Goal: Contribute content: Contribute content

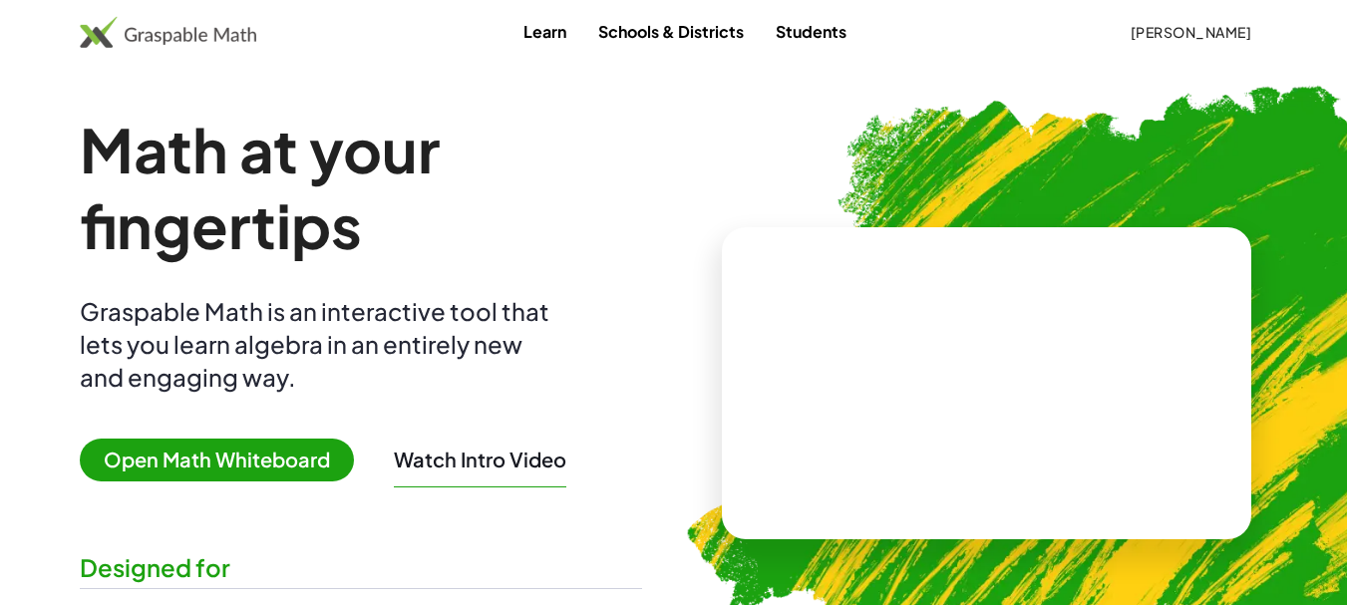
click at [456, 462] on button "Watch Intro Video" at bounding box center [480, 460] width 173 height 26
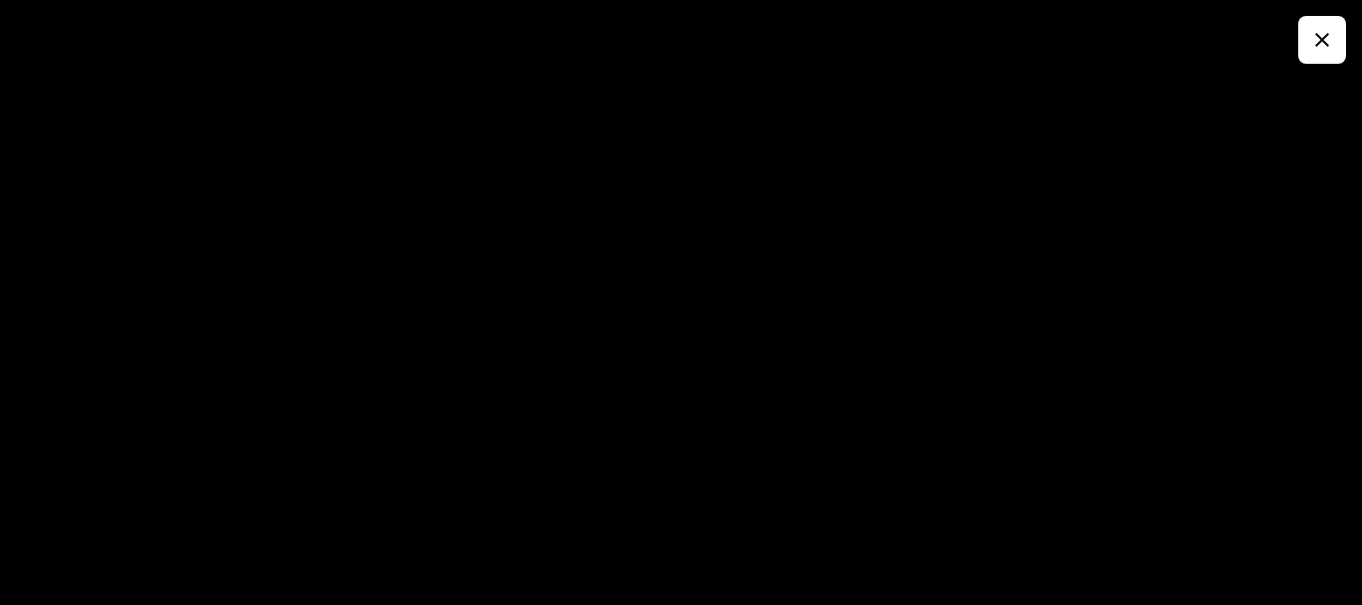
click at [1314, 46] on icon "button" at bounding box center [1323, 40] width 24 height 24
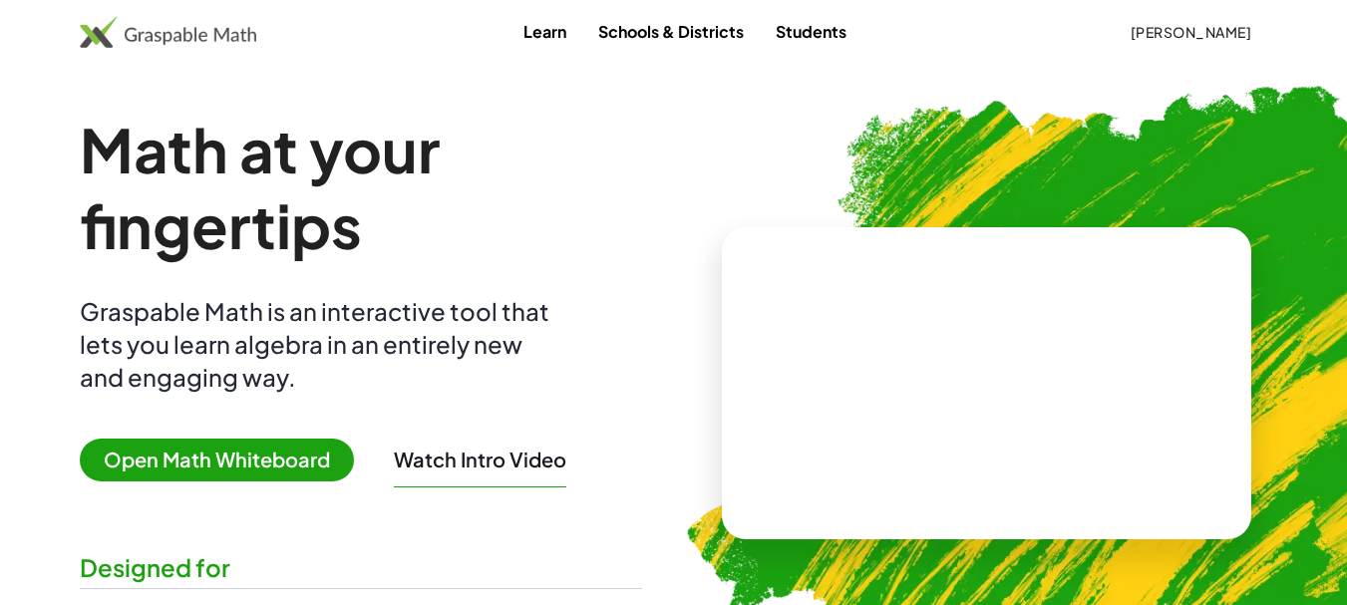
click at [184, 451] on span "Open Math Whiteboard" at bounding box center [217, 460] width 274 height 43
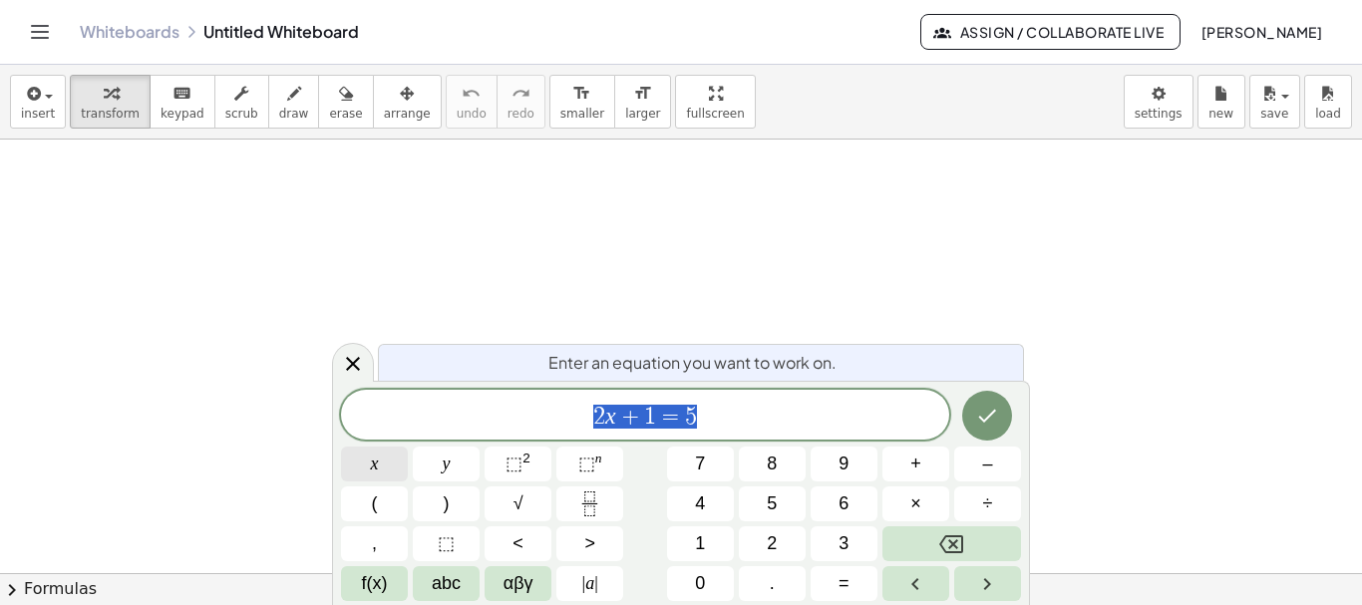
click at [373, 469] on span "x" at bounding box center [375, 464] width 8 height 27
click at [518, 457] on span "⬚" at bounding box center [514, 464] width 17 height 20
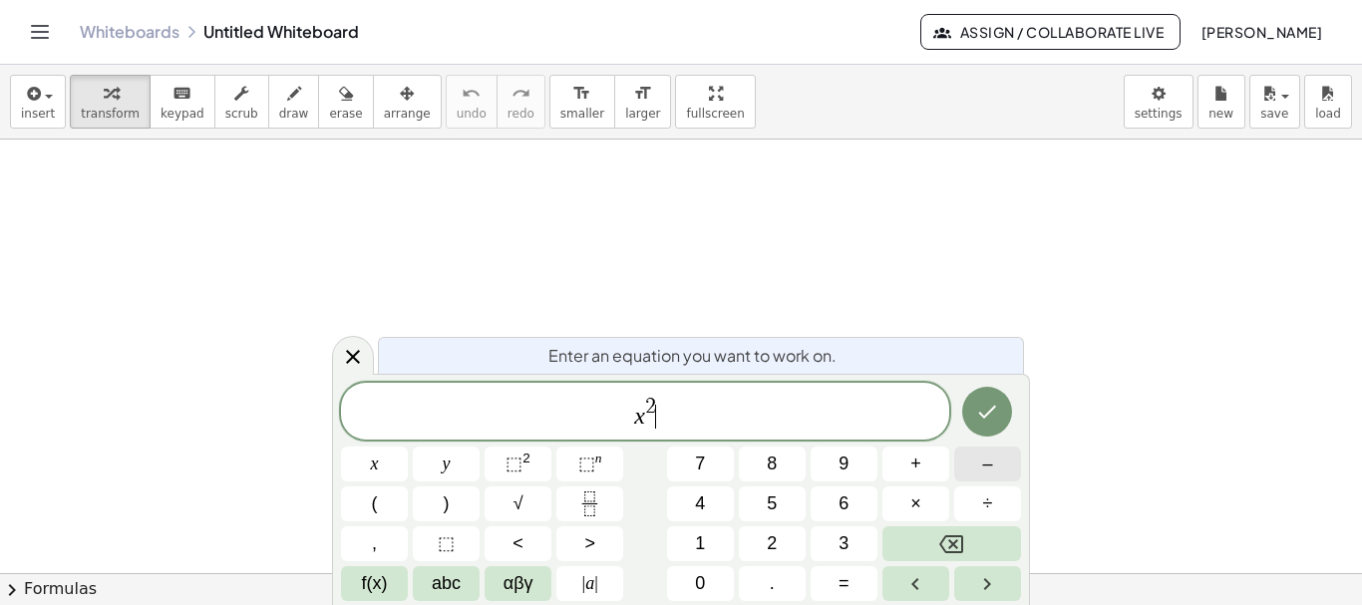
click at [984, 459] on span "–" at bounding box center [987, 464] width 10 height 27
click at [836, 466] on button "9" at bounding box center [844, 464] width 67 height 35
click at [845, 585] on span "=" at bounding box center [844, 583] width 11 height 27
click at [703, 587] on span "0" at bounding box center [700, 583] width 10 height 27
click at [984, 399] on button "Done" at bounding box center [987, 412] width 50 height 50
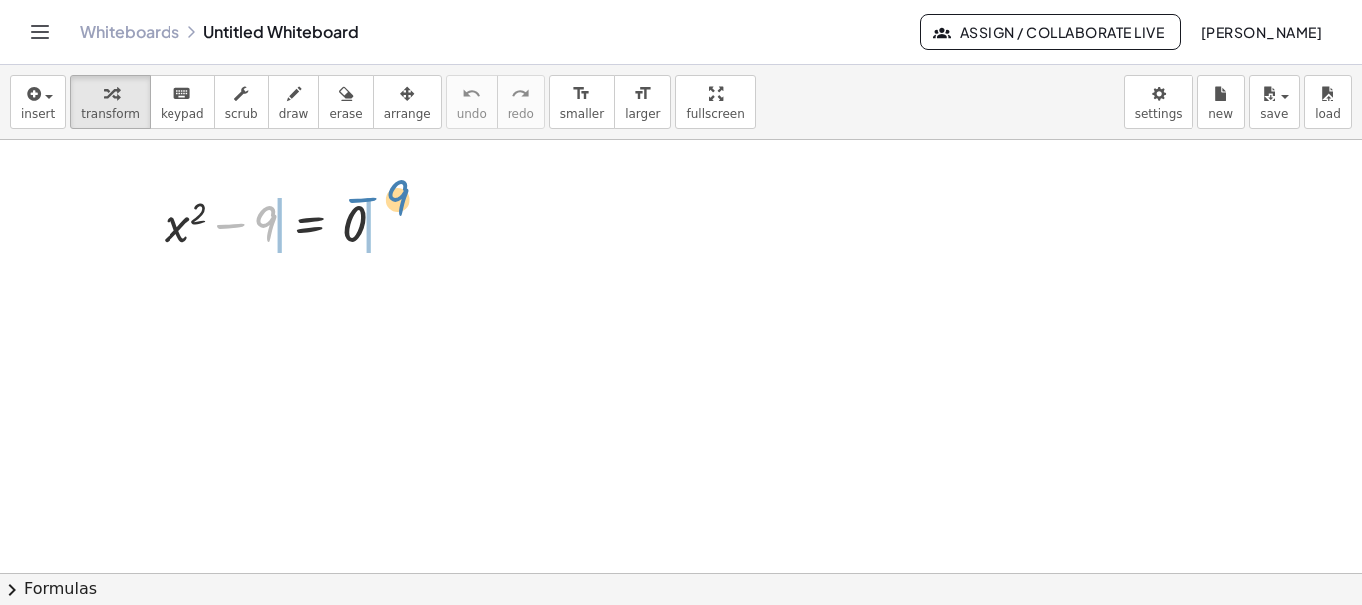
drag, startPoint x: 266, startPoint y: 209, endPoint x: 407, endPoint y: 197, distance: 141.1
click at [413, 193] on div "− 9 + x 2 − 9 = 0" at bounding box center [276, 223] width 282 height 78
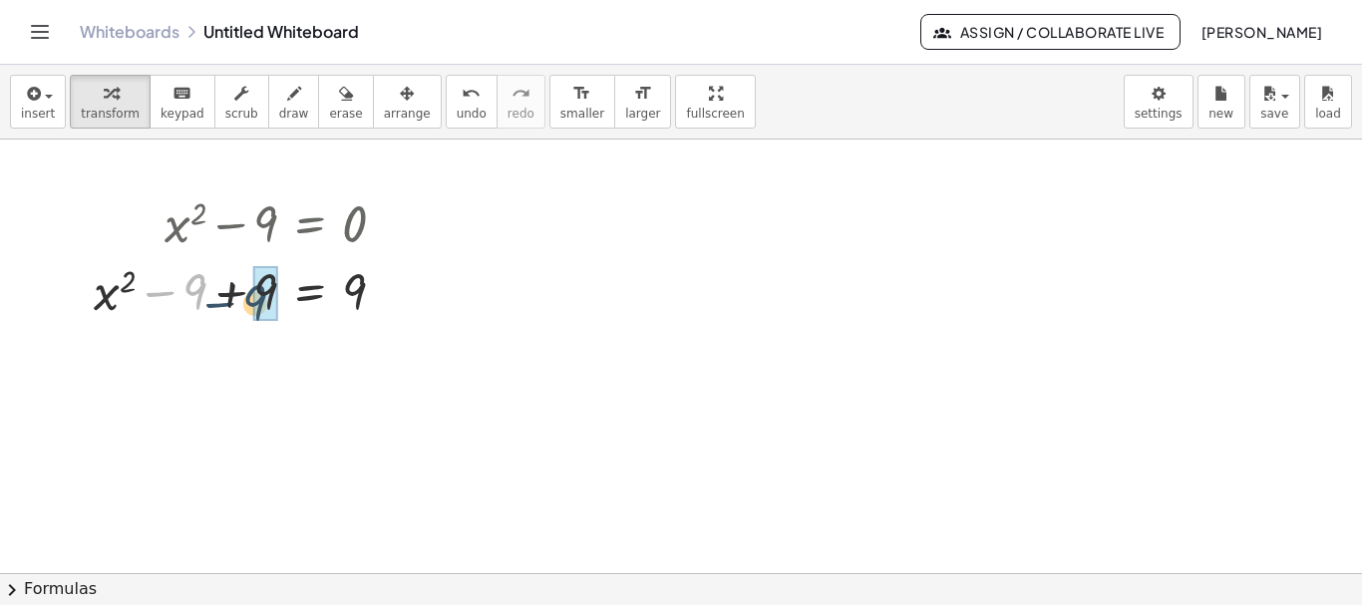
drag, startPoint x: 197, startPoint y: 288, endPoint x: 270, endPoint y: 290, distance: 72.8
drag, startPoint x: 270, startPoint y: 345, endPoint x: 363, endPoint y: 352, distance: 93.0
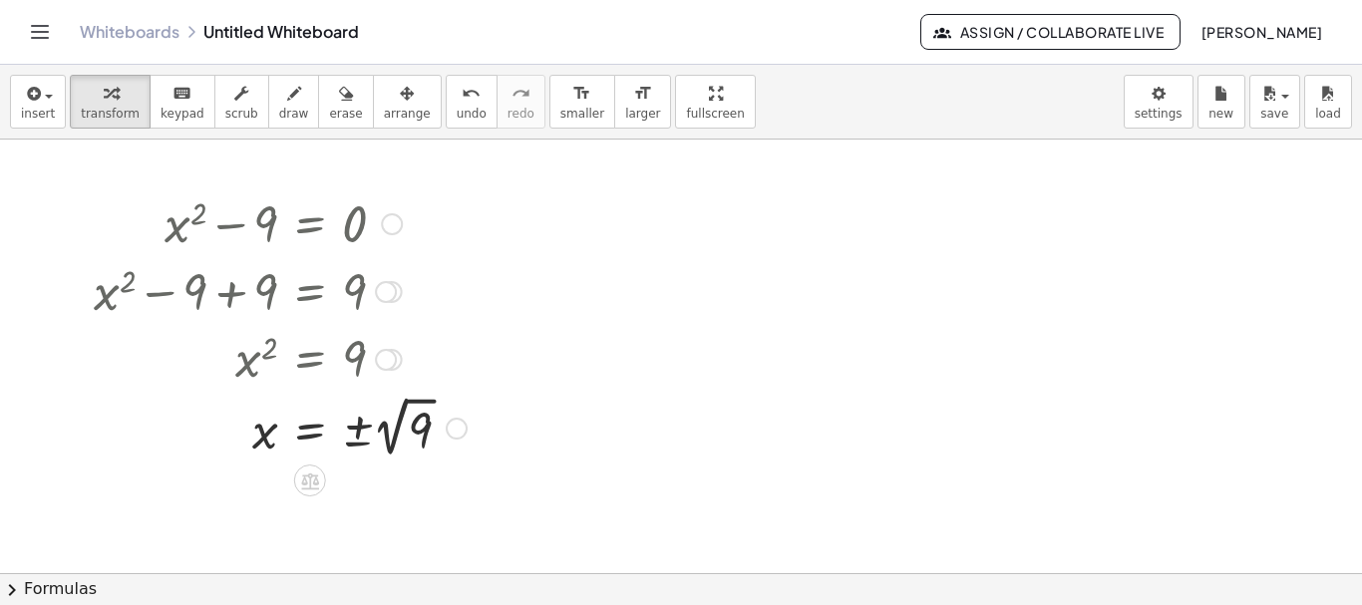
click at [388, 428] on div at bounding box center [280, 427] width 393 height 73
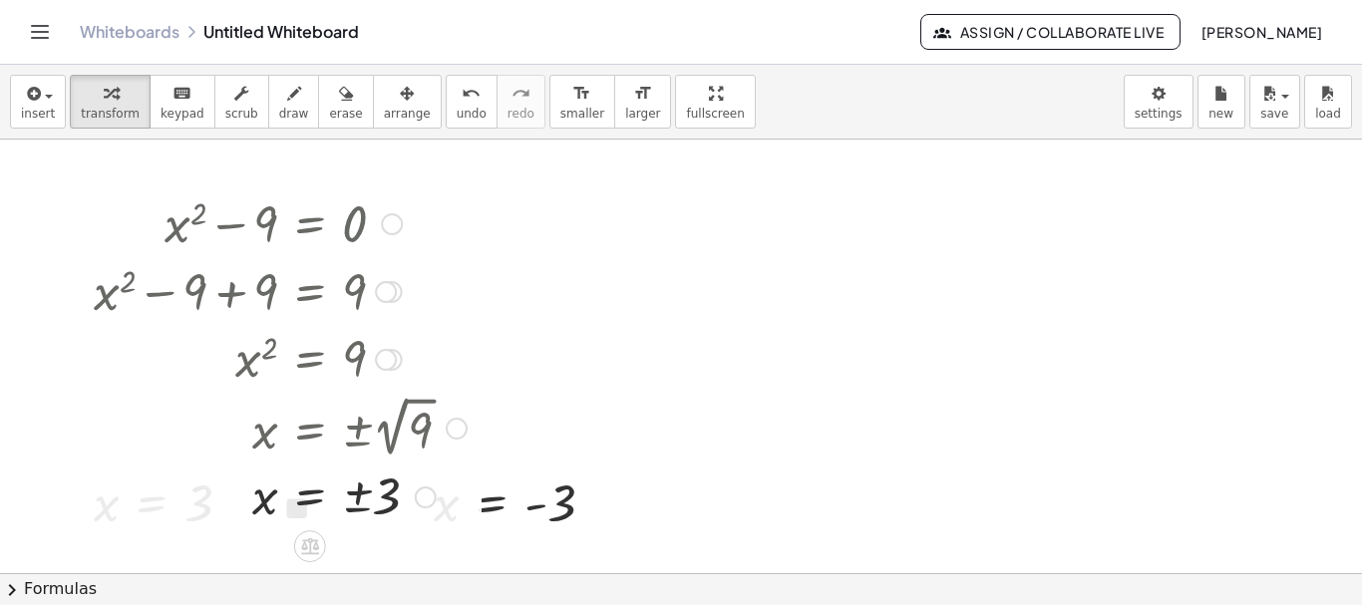
click at [313, 233] on div at bounding box center [280, 222] width 393 height 68
click at [326, 300] on div at bounding box center [280, 290] width 393 height 68
click at [457, 110] on span "undo" at bounding box center [472, 114] width 30 height 14
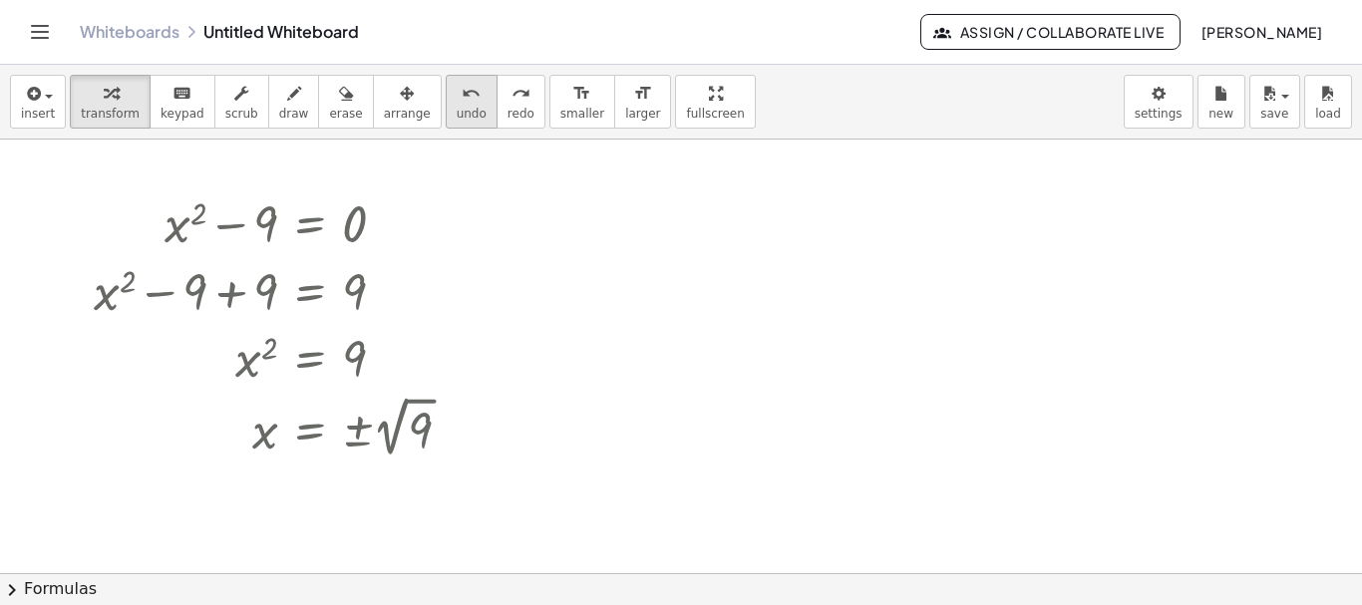
click at [457, 110] on span "undo" at bounding box center [472, 114] width 30 height 14
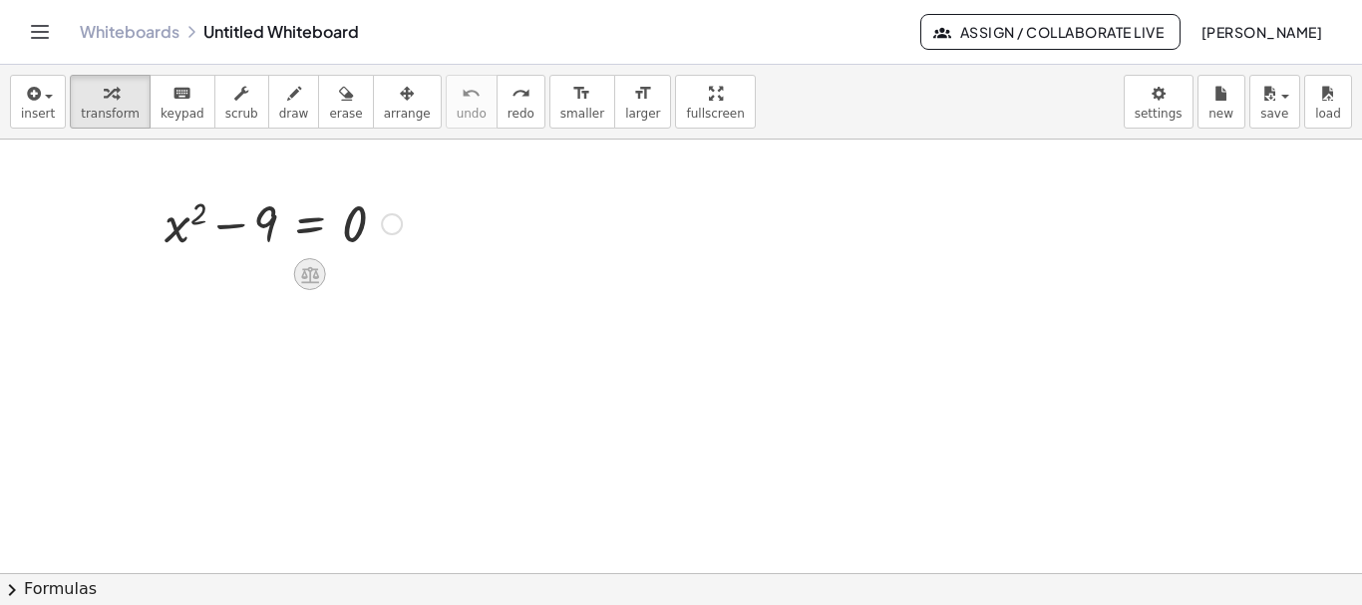
click at [318, 280] on icon at bounding box center [309, 274] width 21 height 21
click at [268, 275] on span "−" at bounding box center [270, 274] width 12 height 29
click at [249, 223] on div at bounding box center [283, 222] width 437 height 68
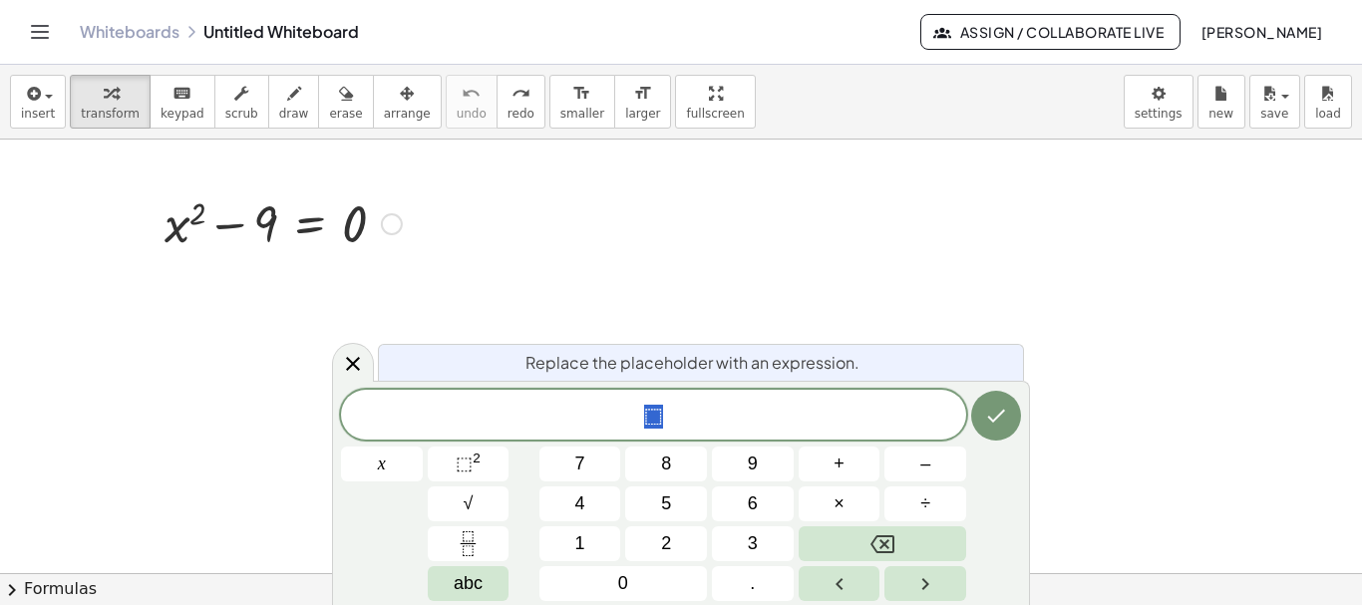
click at [487, 228] on div at bounding box center [283, 222] width 437 height 68
click at [360, 362] on icon at bounding box center [353, 364] width 24 height 24
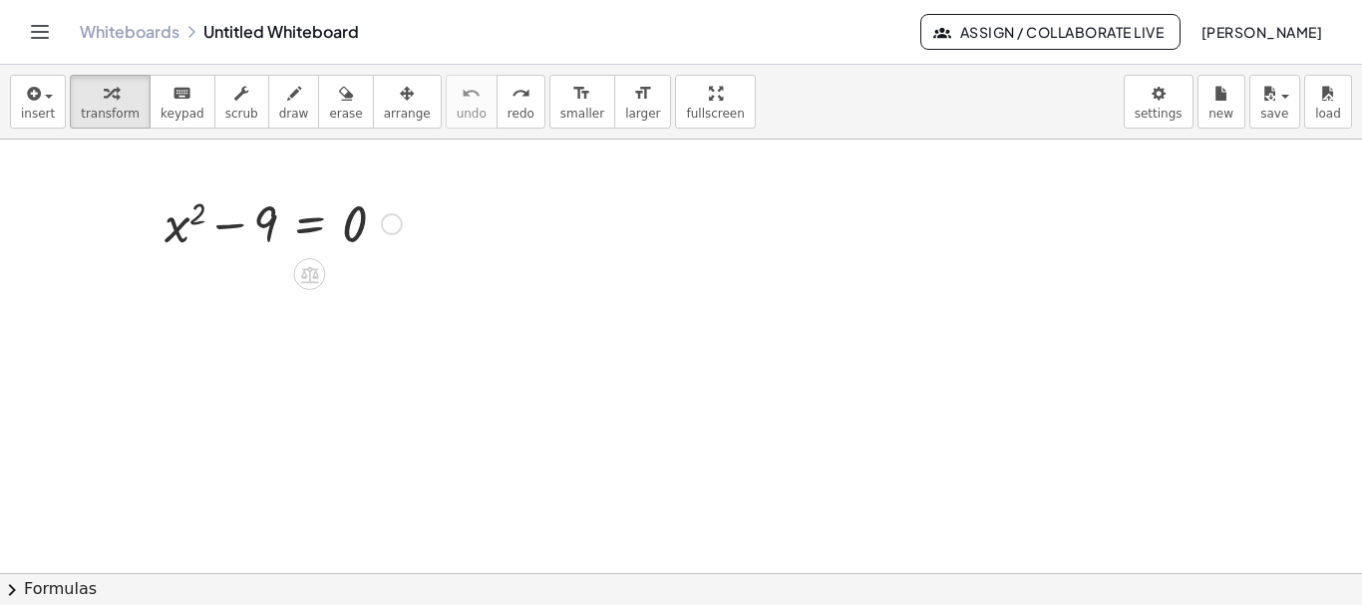
click at [265, 208] on div at bounding box center [283, 222] width 437 height 68
click at [265, 207] on div at bounding box center [283, 222] width 437 height 68
drag, startPoint x: 199, startPoint y: 210, endPoint x: 260, endPoint y: 219, distance: 61.5
click at [261, 213] on div at bounding box center [283, 222] width 437 height 68
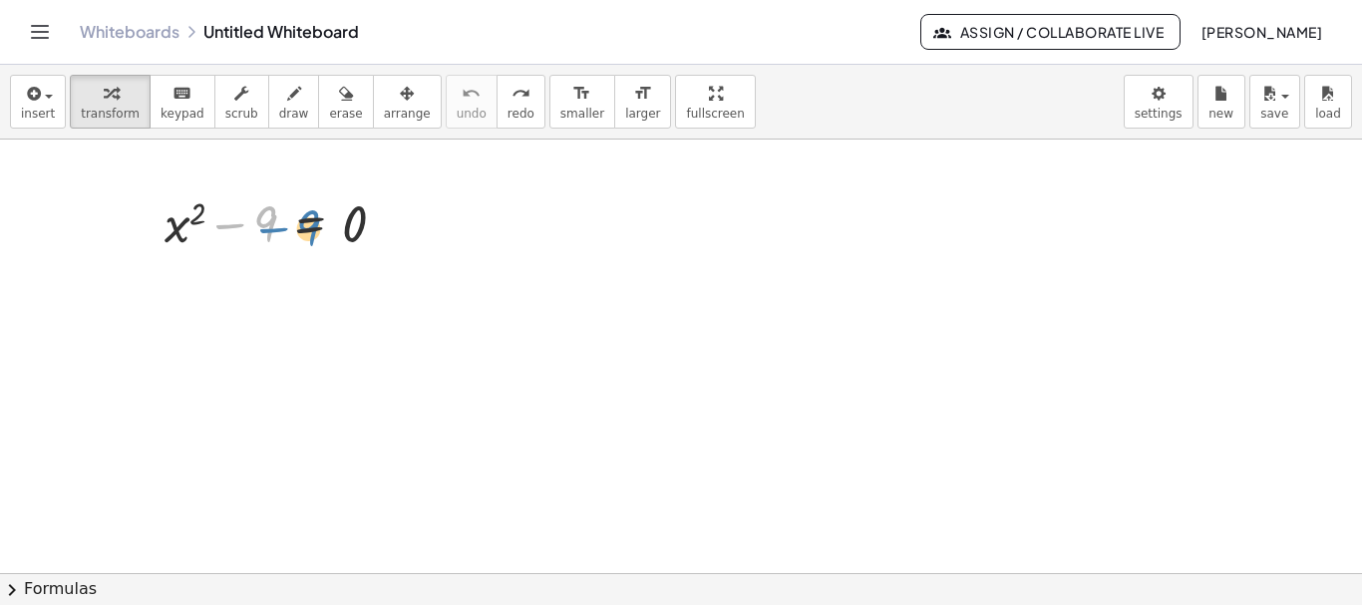
drag, startPoint x: 212, startPoint y: 213, endPoint x: 222, endPoint y: 203, distance: 14.1
click at [223, 203] on div at bounding box center [283, 222] width 437 height 68
drag, startPoint x: 197, startPoint y: 211, endPoint x: 351, endPoint y: 227, distance: 154.4
click at [351, 227] on div at bounding box center [283, 222] width 437 height 68
drag, startPoint x: 175, startPoint y: 226, endPoint x: 425, endPoint y: 223, distance: 250.4
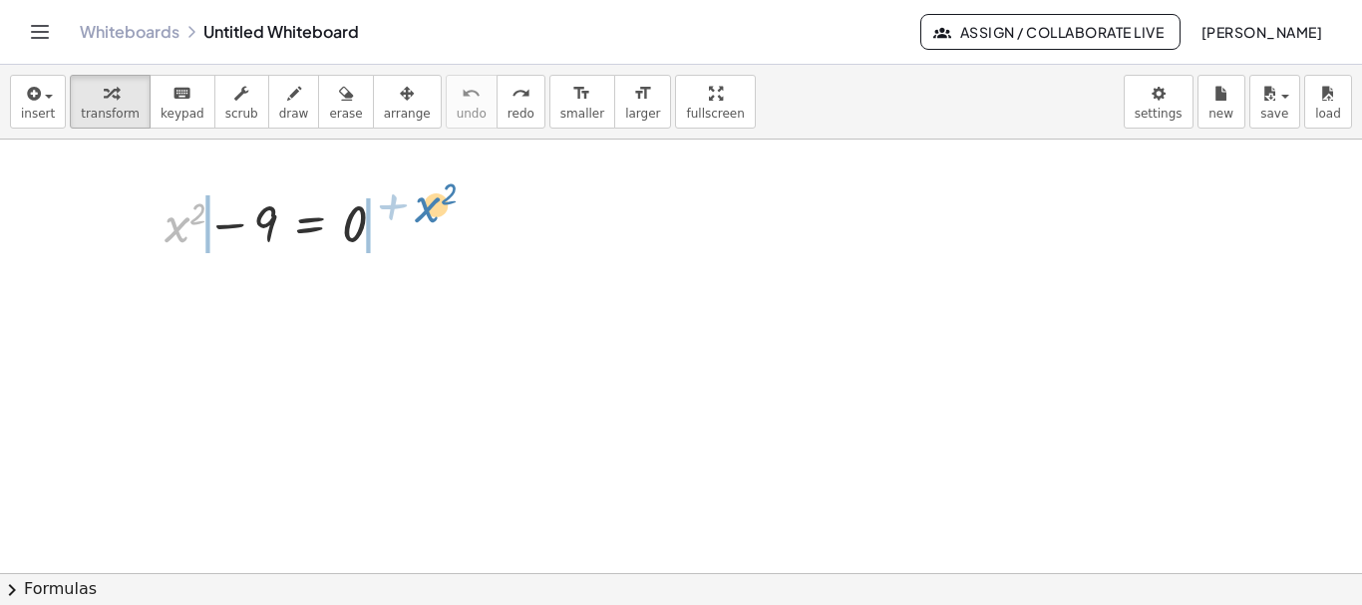
click at [427, 214] on div at bounding box center [283, 222] width 437 height 68
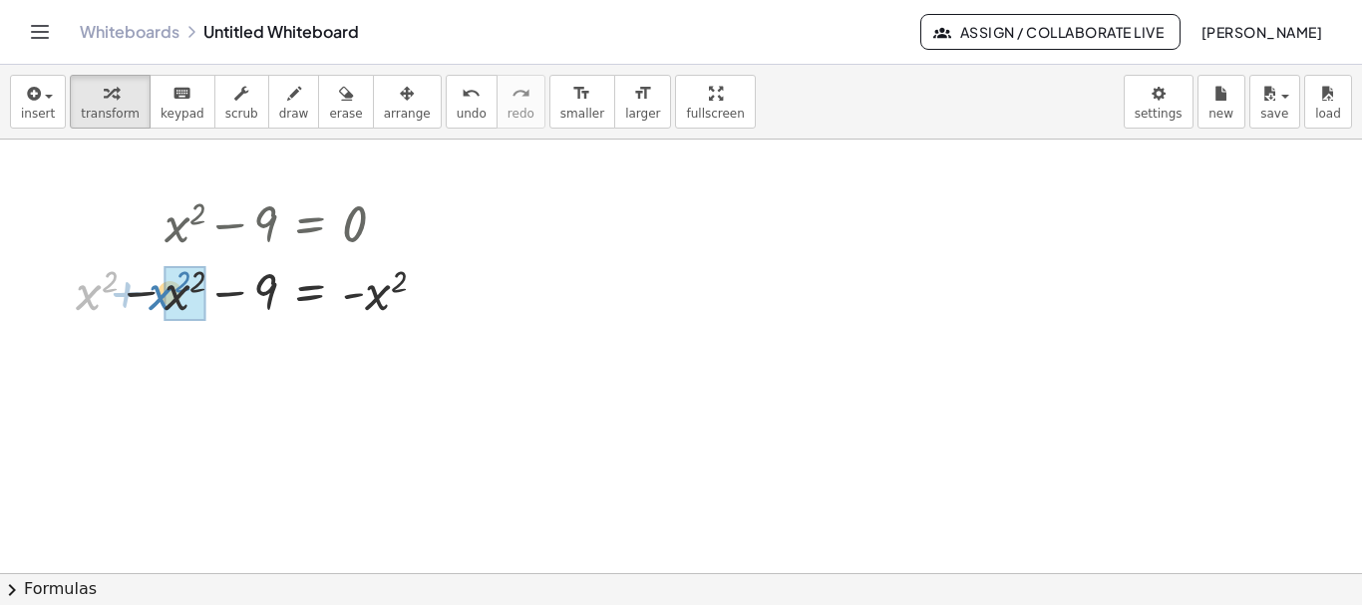
drag, startPoint x: 95, startPoint y: 301, endPoint x: 170, endPoint y: 299, distance: 74.8
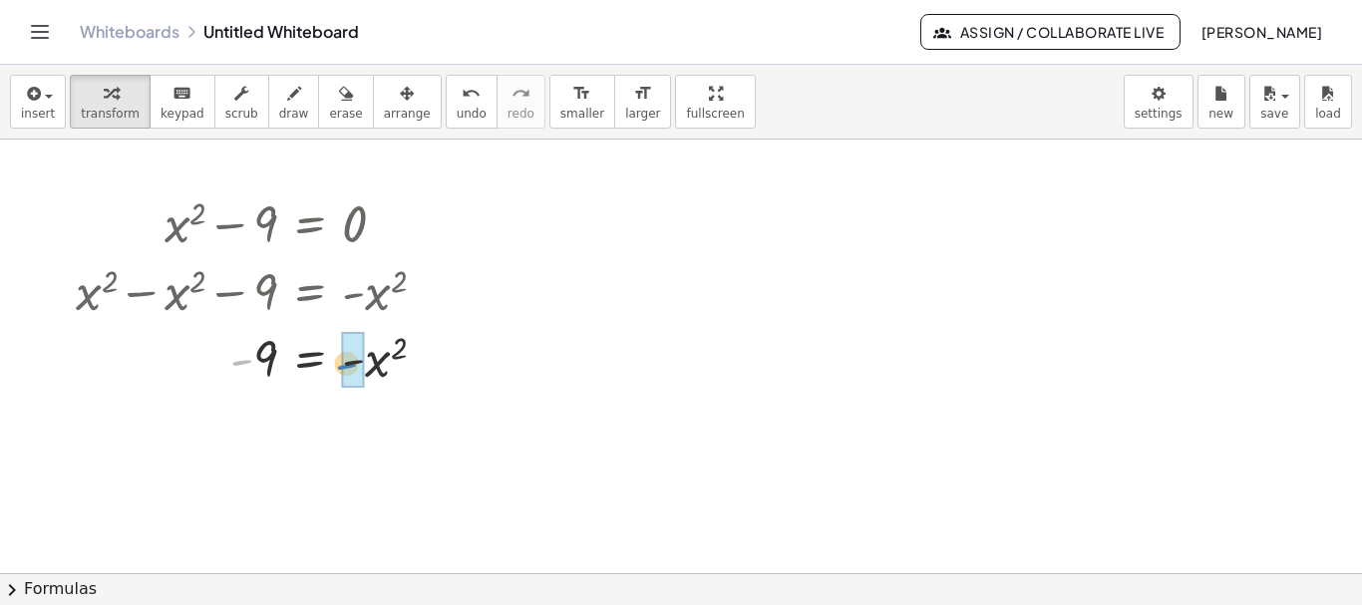
drag, startPoint x: 238, startPoint y: 362, endPoint x: 343, endPoint y: 366, distance: 104.8
drag, startPoint x: 372, startPoint y: 414, endPoint x: 250, endPoint y: 424, distance: 122.1
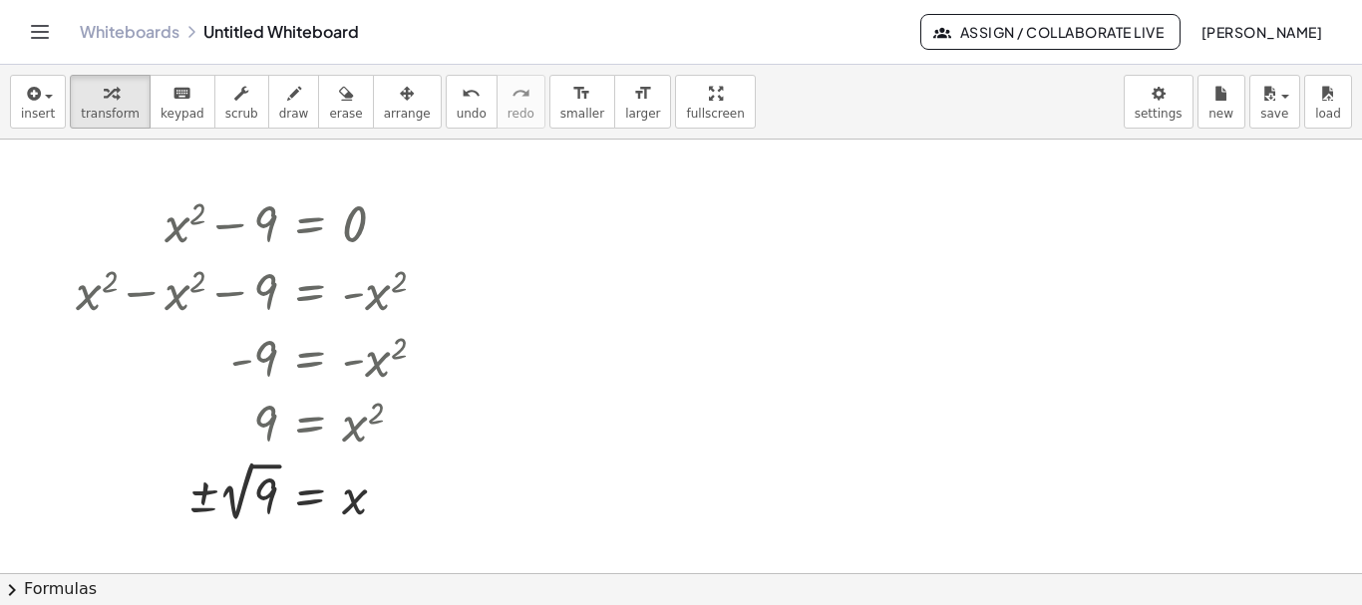
click at [422, 130] on div "insert select one: Math Expression Function Text Youtube Video Graphing Geometr…" at bounding box center [681, 102] width 1362 height 75
click at [462, 103] on icon "undo" at bounding box center [471, 94] width 19 height 24
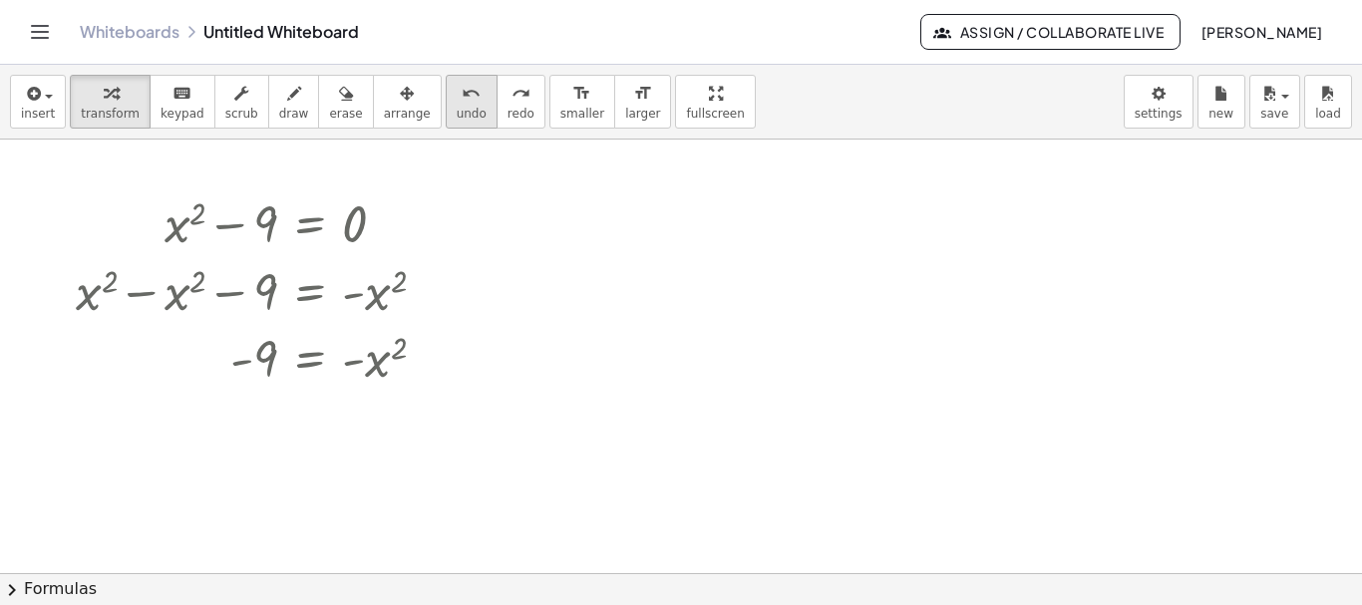
click at [462, 103] on icon "undo" at bounding box center [471, 94] width 19 height 24
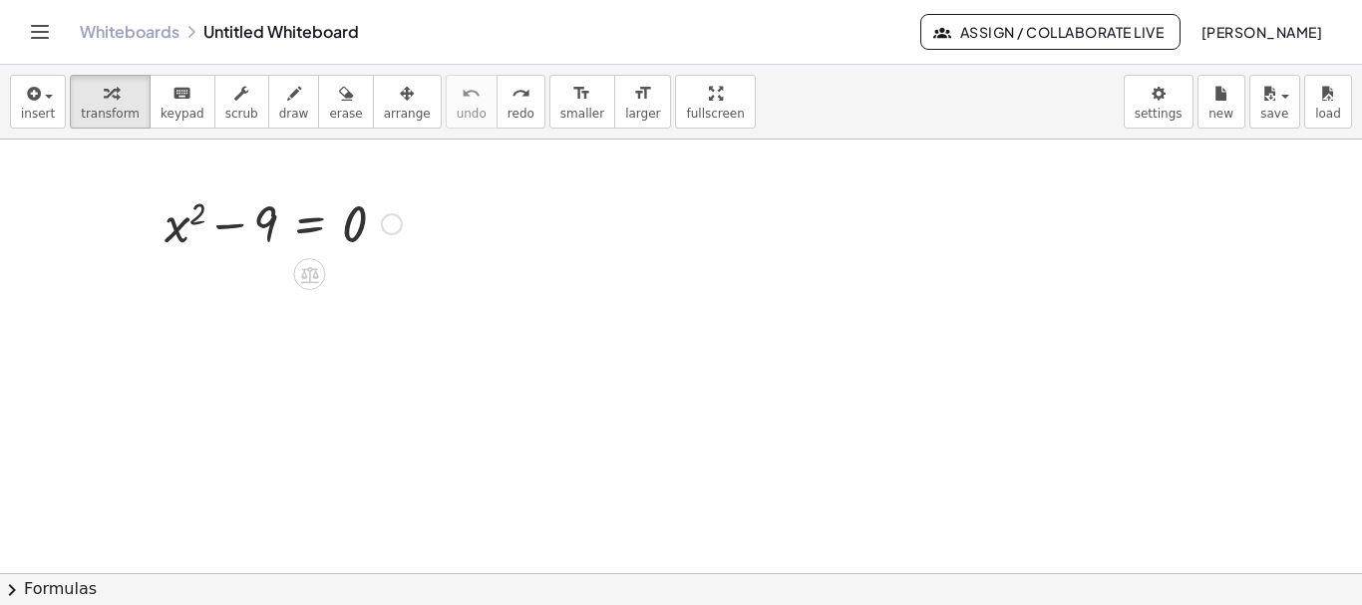
click at [234, 219] on div at bounding box center [283, 222] width 259 height 68
click at [167, 110] on span "keypad" at bounding box center [183, 114] width 44 height 14
click at [97, 109] on span "transform" at bounding box center [110, 114] width 59 height 14
drag, startPoint x: 388, startPoint y: 287, endPoint x: 182, endPoint y: 264, distance: 207.7
click at [182, 264] on div "+ x 2 + x 2 − 9 = 0" at bounding box center [276, 257] width 462 height 146
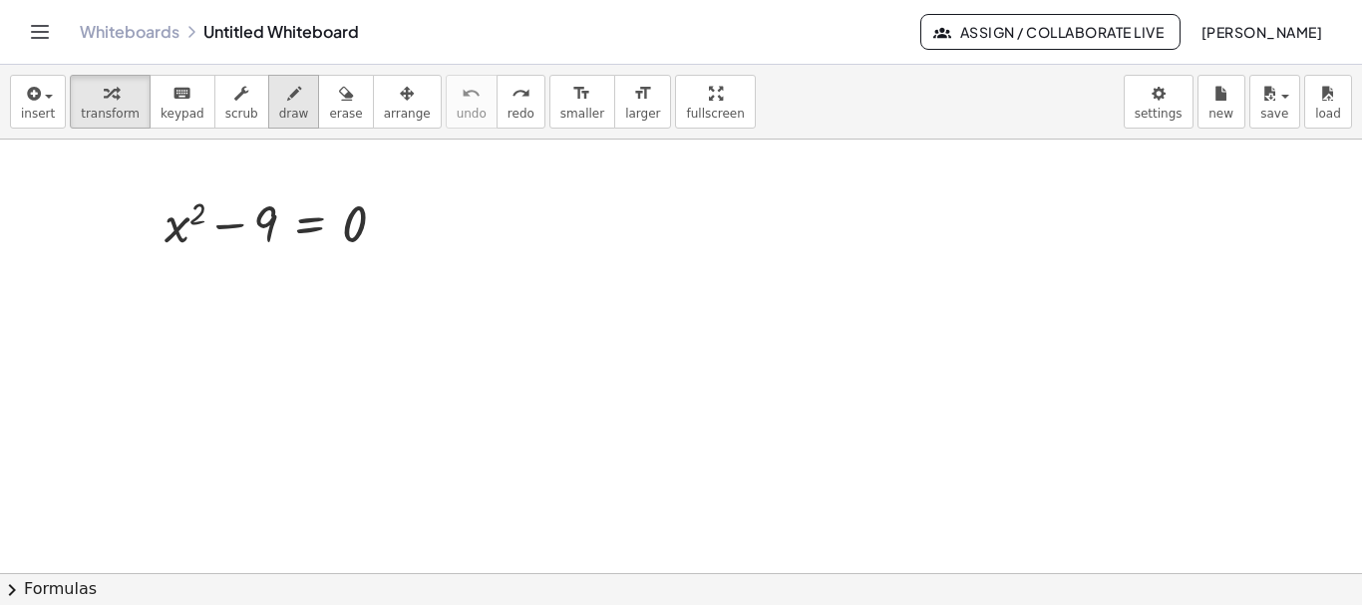
click at [279, 112] on span "draw" at bounding box center [294, 114] width 30 height 14
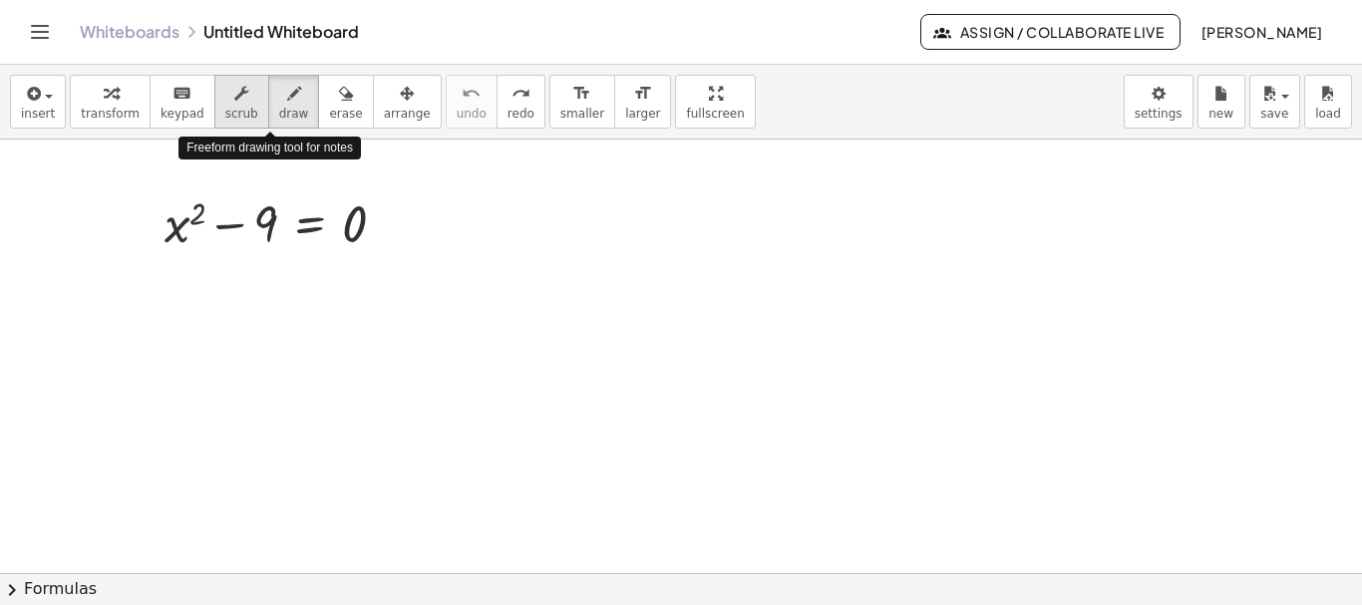
click at [232, 117] on span "scrub" at bounding box center [241, 114] width 33 height 14
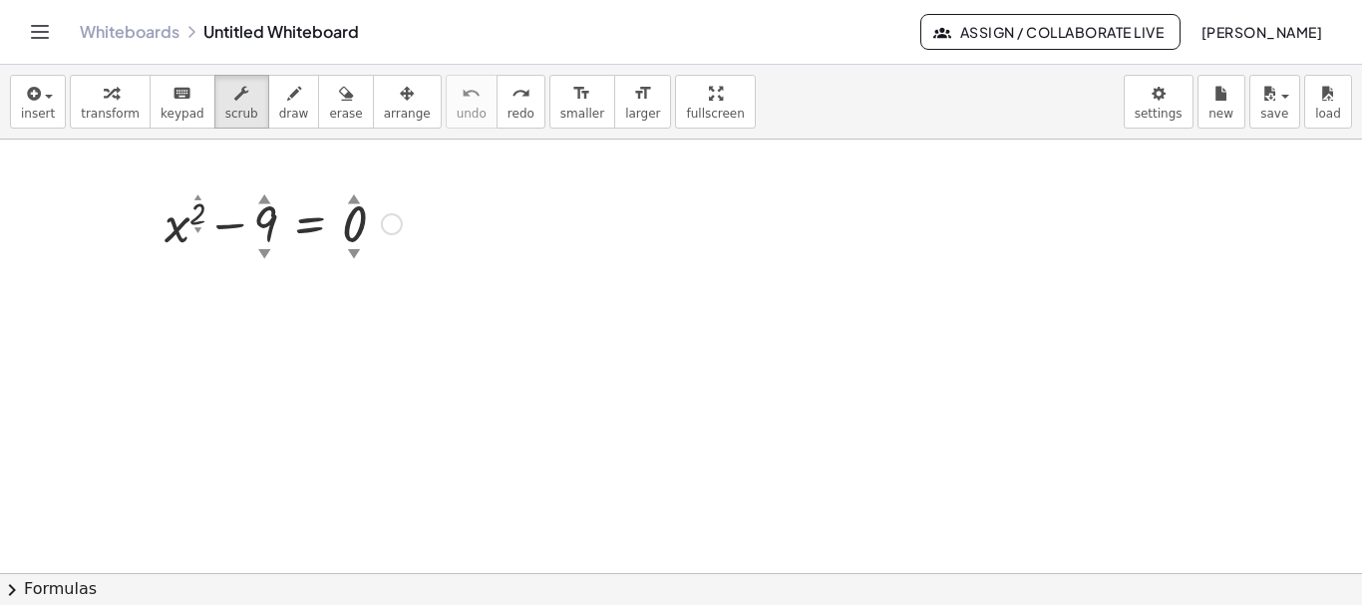
click at [262, 250] on div "▼" at bounding box center [264, 253] width 13 height 18
click at [267, 201] on div "▲" at bounding box center [264, 198] width 13 height 18
click at [204, 227] on div at bounding box center [283, 222] width 259 height 68
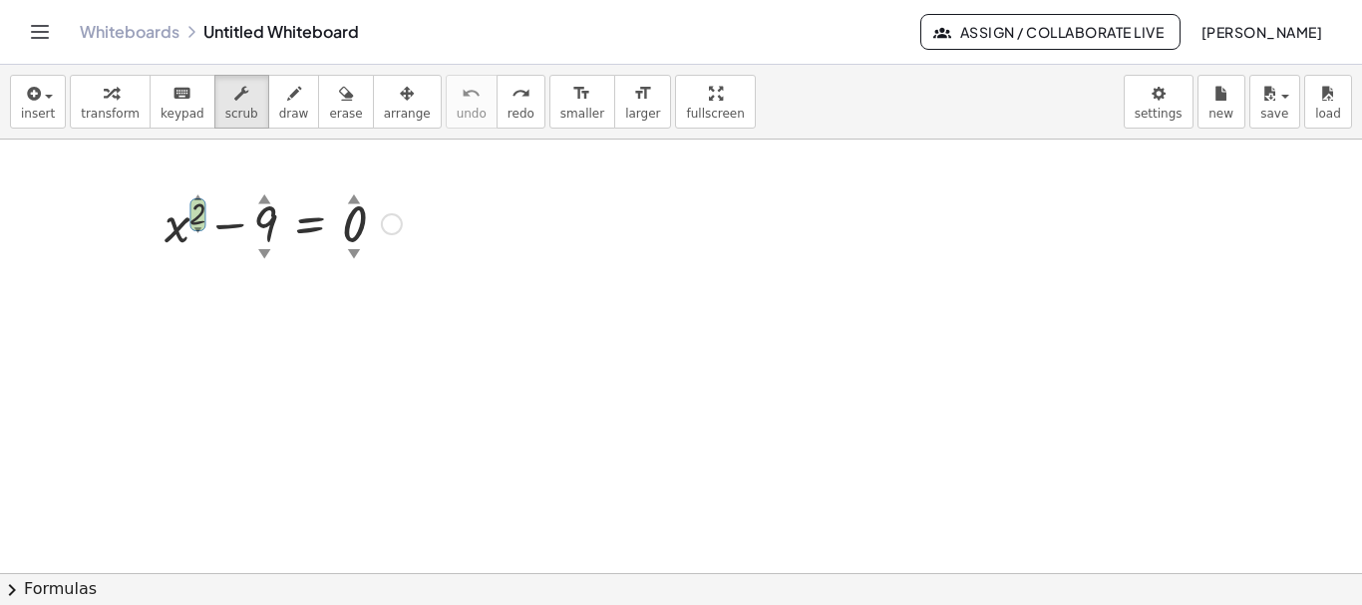
click at [458, 202] on div "+ x 2 ▲ ▼ − 9 ▲ ▼ = 0 ▲ ▼" at bounding box center [276, 257] width 462 height 146
click at [401, 209] on div at bounding box center [283, 222] width 259 height 68
click at [30, 119] on span "insert" at bounding box center [38, 114] width 34 height 14
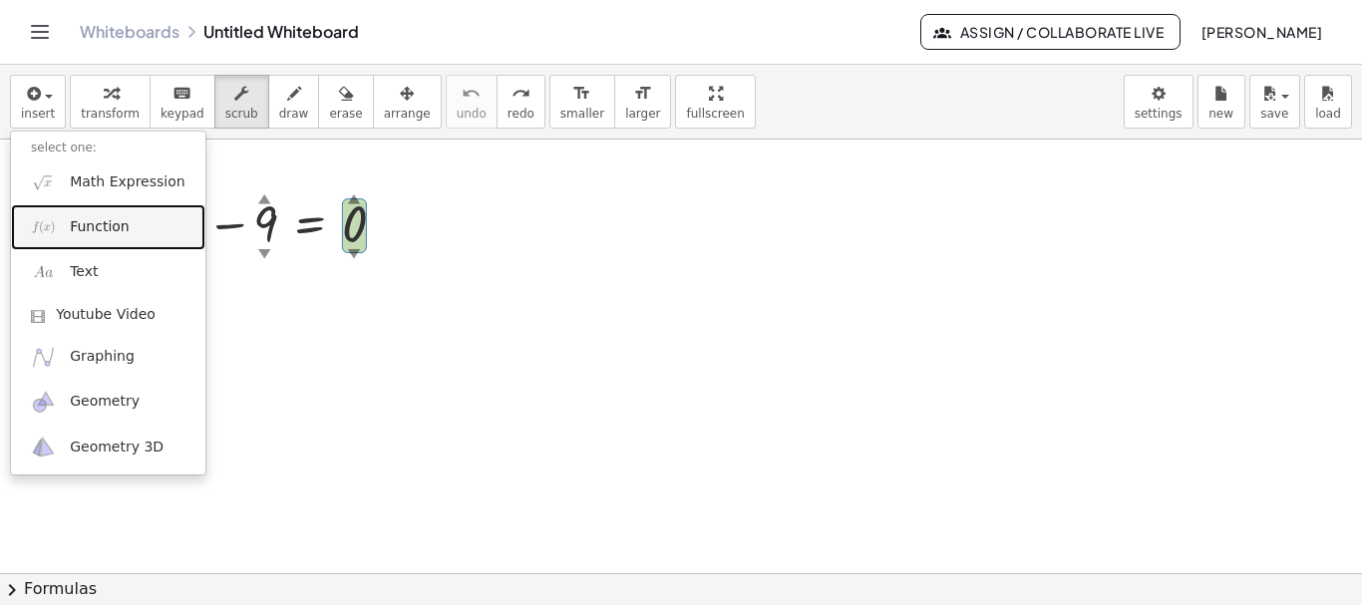
click at [93, 226] on span "Function" at bounding box center [100, 227] width 60 height 20
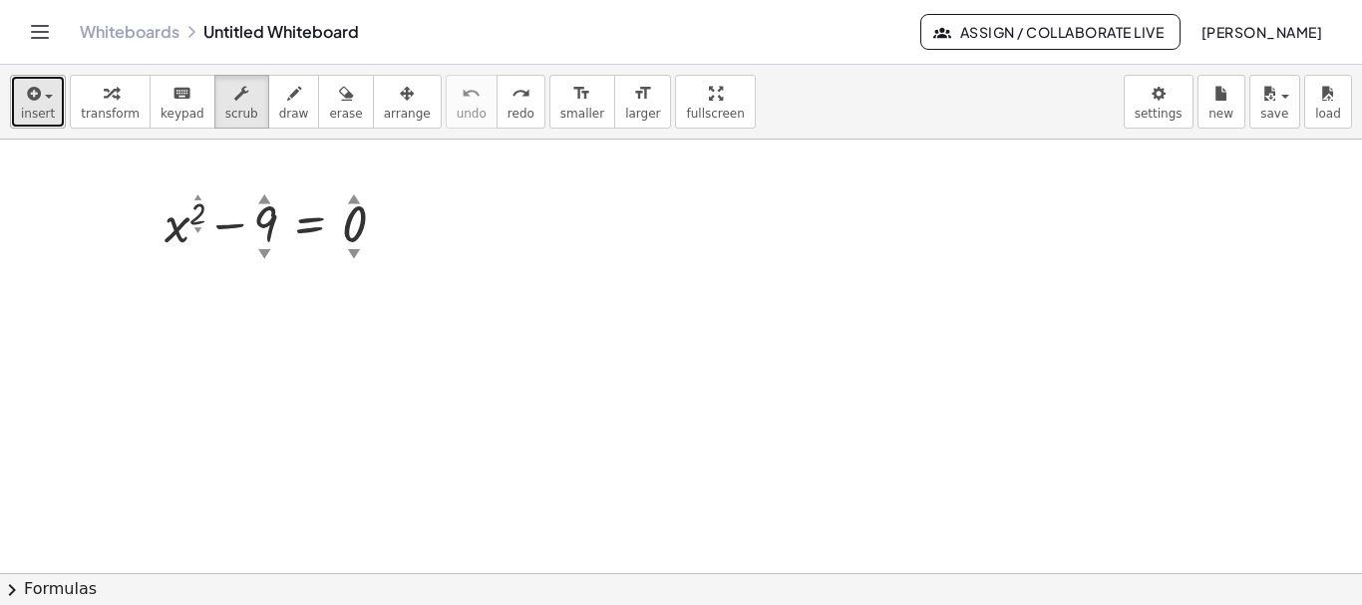
click at [32, 96] on icon "button" at bounding box center [32, 94] width 18 height 24
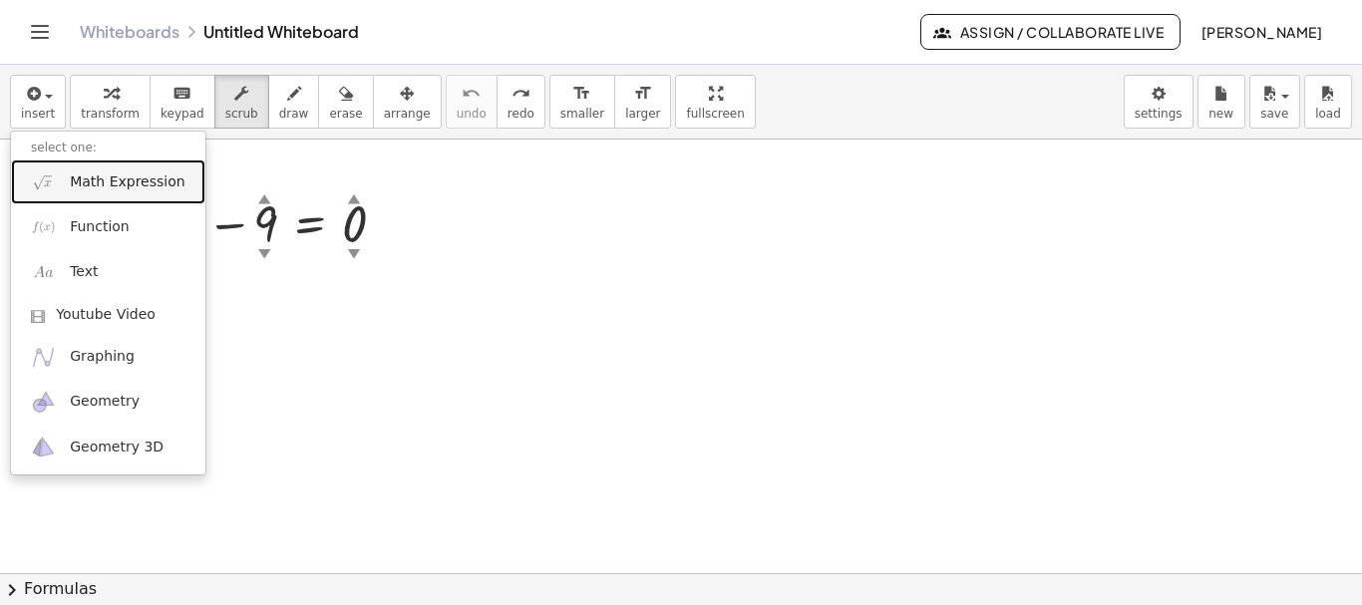
click at [126, 179] on span "Math Expression" at bounding box center [127, 183] width 115 height 20
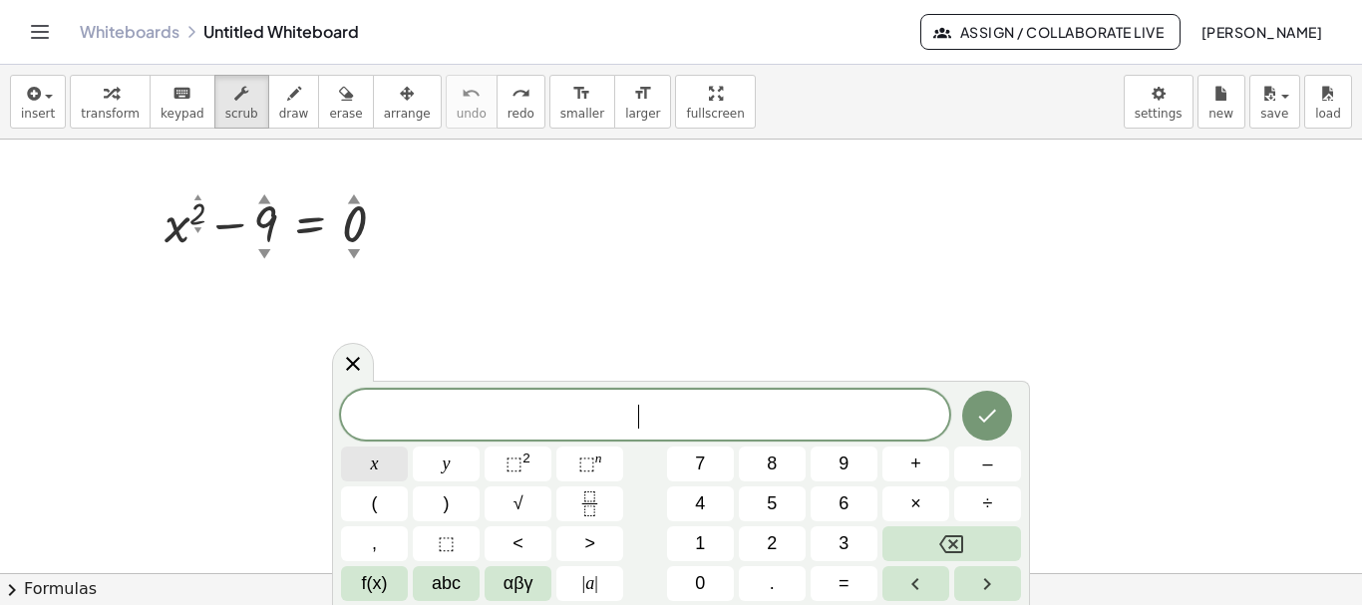
click at [385, 471] on button "x" at bounding box center [374, 464] width 67 height 35
click at [502, 460] on button "⬚ 2" at bounding box center [518, 464] width 67 height 35
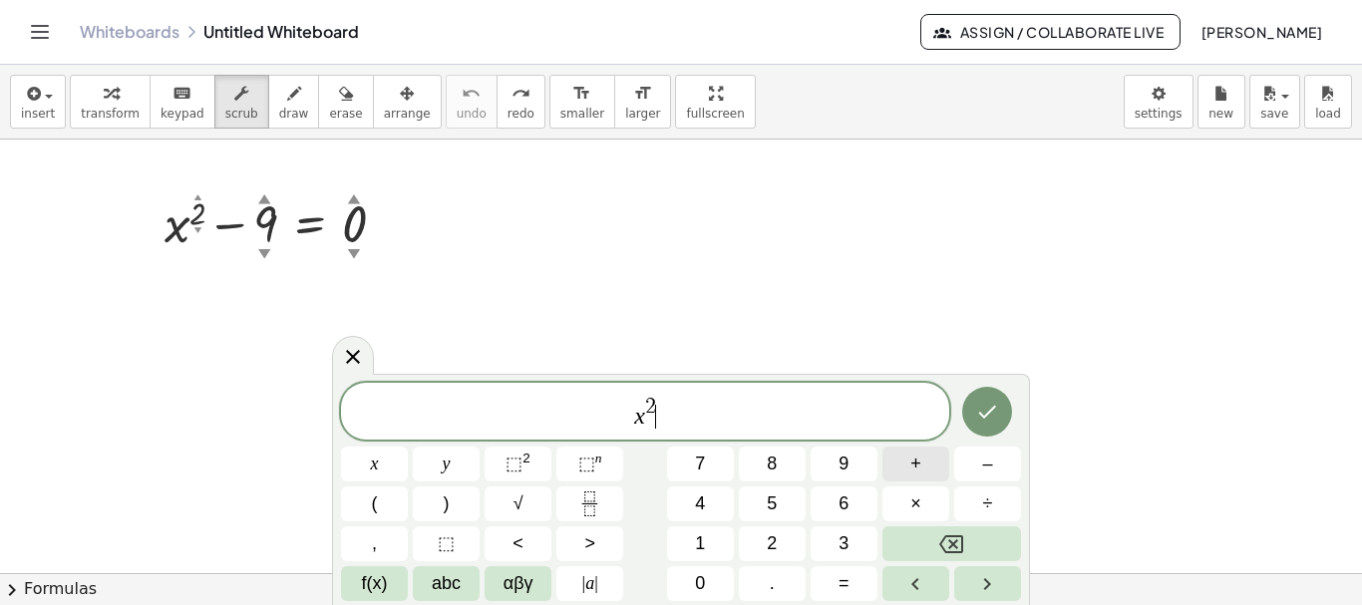
click at [923, 459] on button "+" at bounding box center [916, 464] width 67 height 35
click at [702, 541] on span "1" at bounding box center [700, 544] width 10 height 27
click at [830, 584] on button "=" at bounding box center [844, 583] width 67 height 35
click at [766, 470] on button "8" at bounding box center [772, 464] width 67 height 35
click at [980, 416] on icon "Done" at bounding box center [987, 412] width 24 height 24
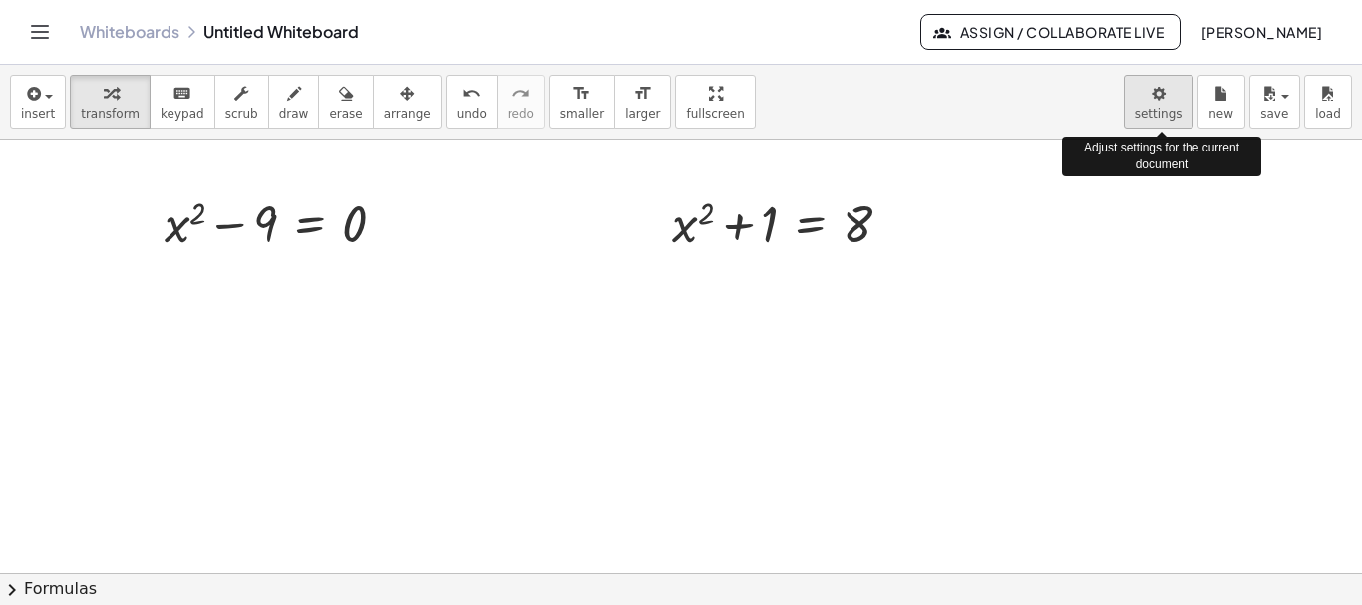
click at [1150, 94] on body "Graspable Math Activities Get Started Activity Bank Assigned Work Classes White…" at bounding box center [681, 302] width 1362 height 605
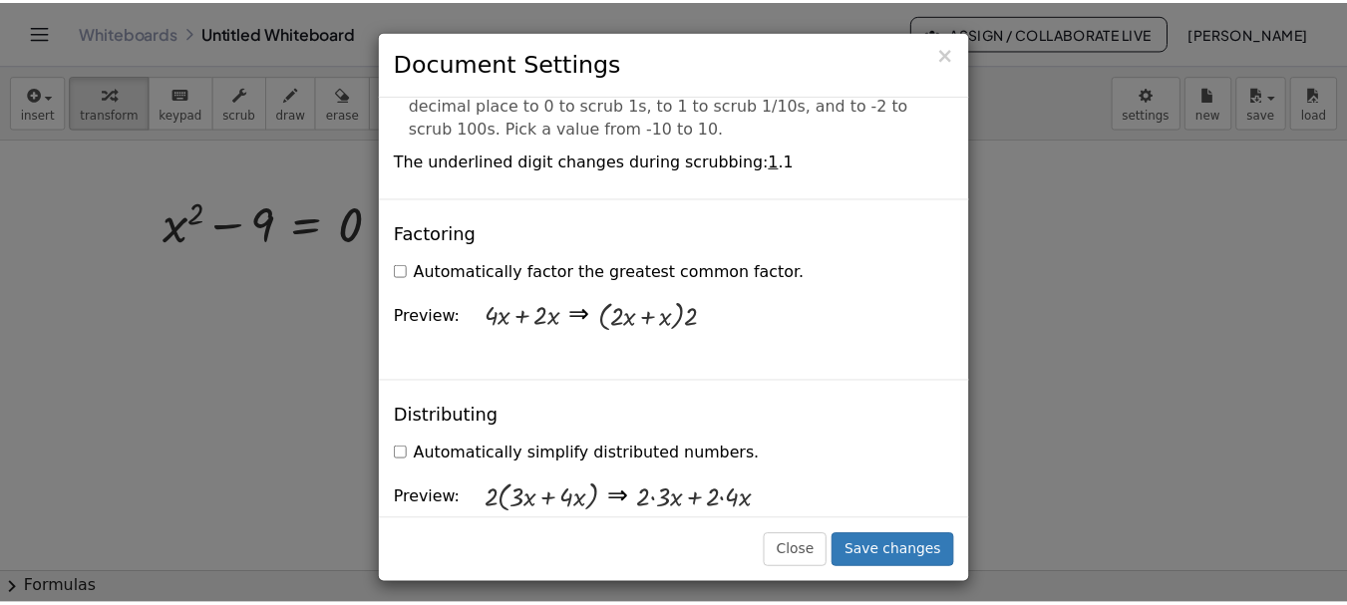
scroll to position [1310, 0]
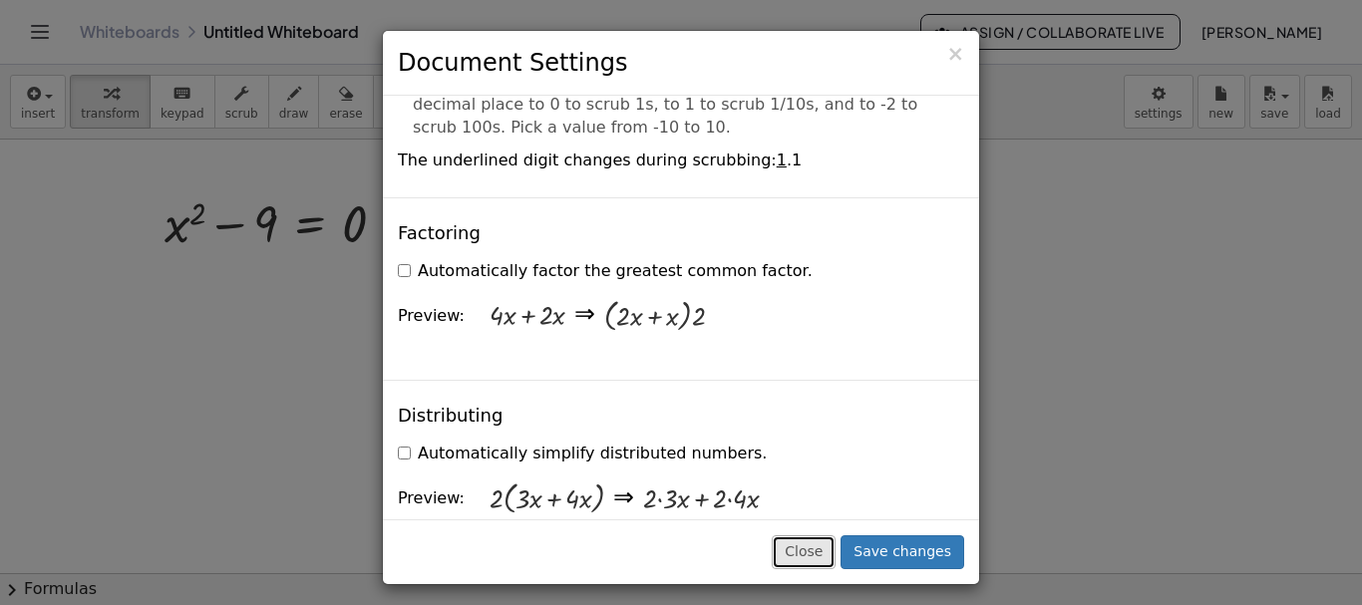
click at [818, 551] on button "Close" at bounding box center [804, 553] width 64 height 34
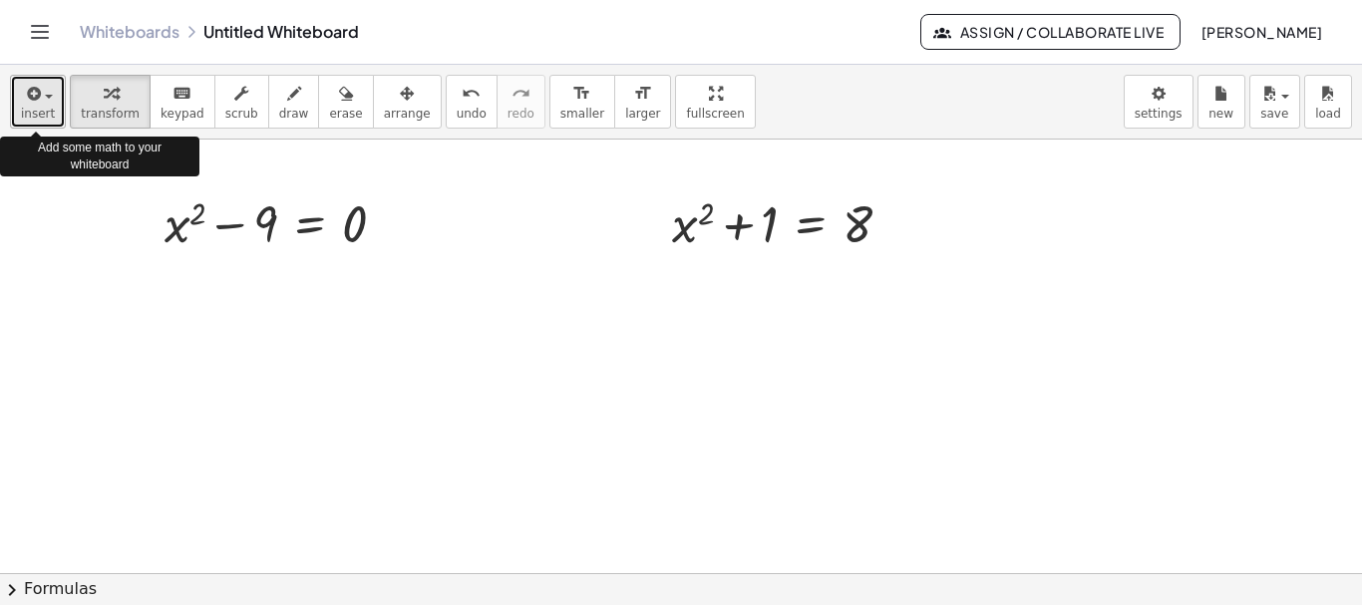
click at [36, 111] on span "insert" at bounding box center [38, 114] width 34 height 14
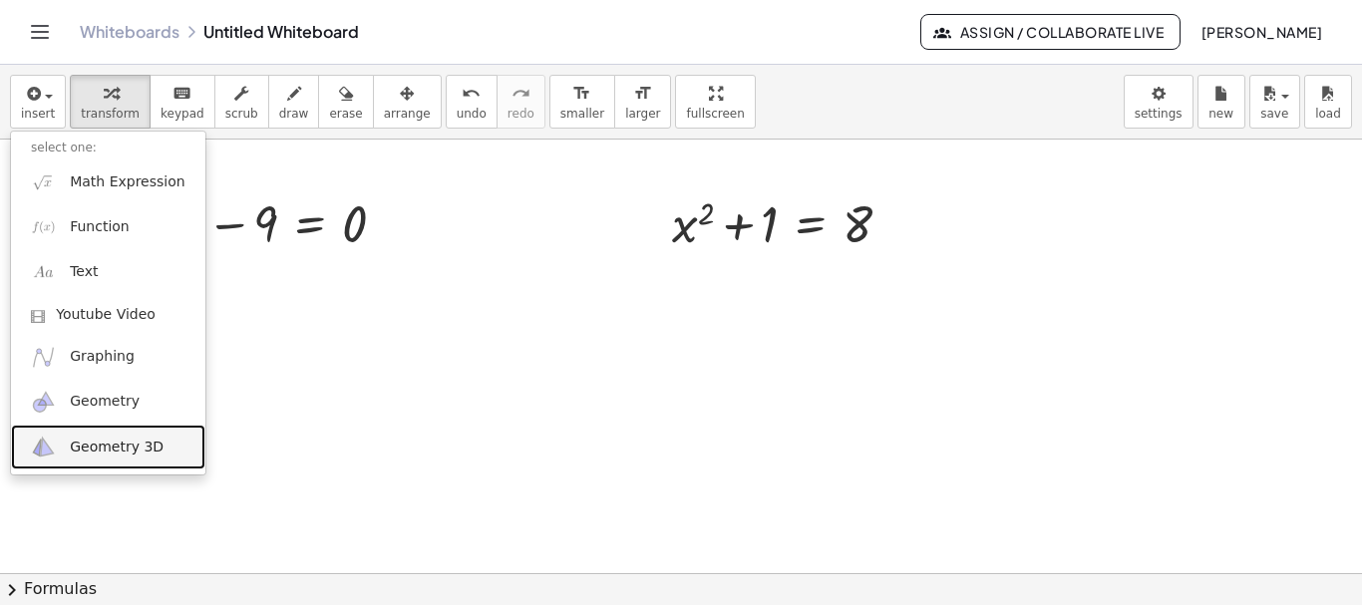
click at [115, 453] on span "Geometry 3D" at bounding box center [117, 448] width 94 height 20
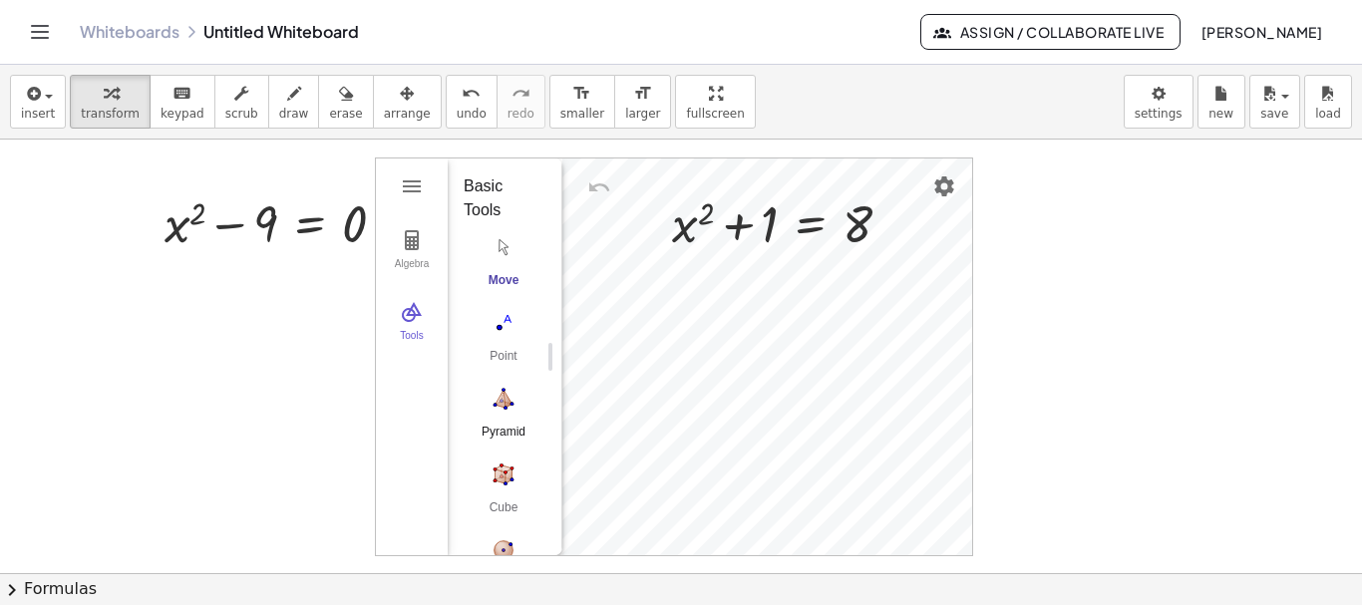
click at [513, 399] on img "Pyramid. Select a polygon for bottom, then select top point" at bounding box center [504, 399] width 80 height 32
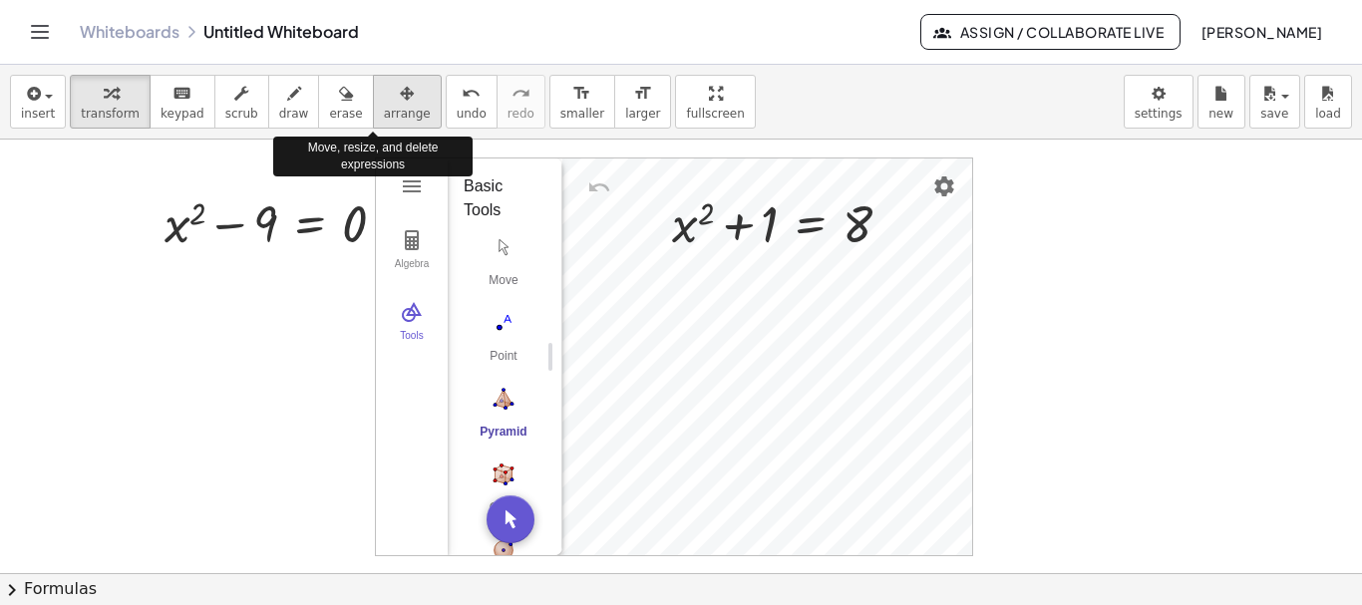
click at [400, 101] on icon "button" at bounding box center [407, 94] width 14 height 24
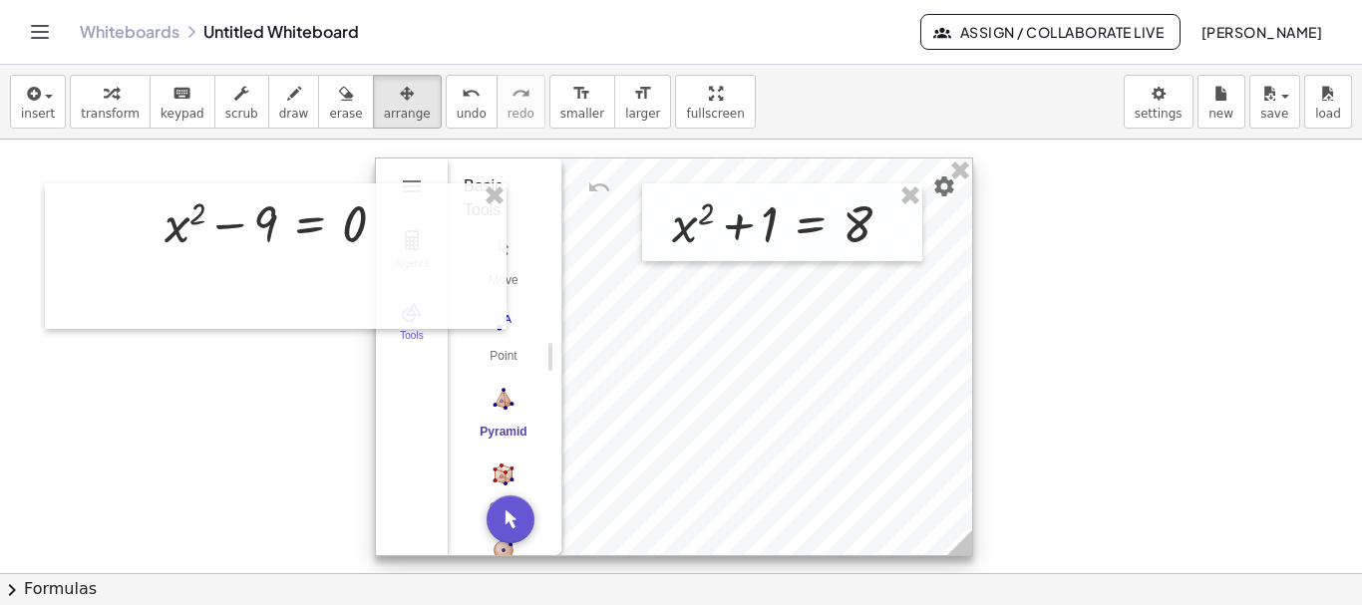
click at [511, 397] on img "Pyramid. Select a polygon for bottom, then select top point" at bounding box center [504, 399] width 80 height 32
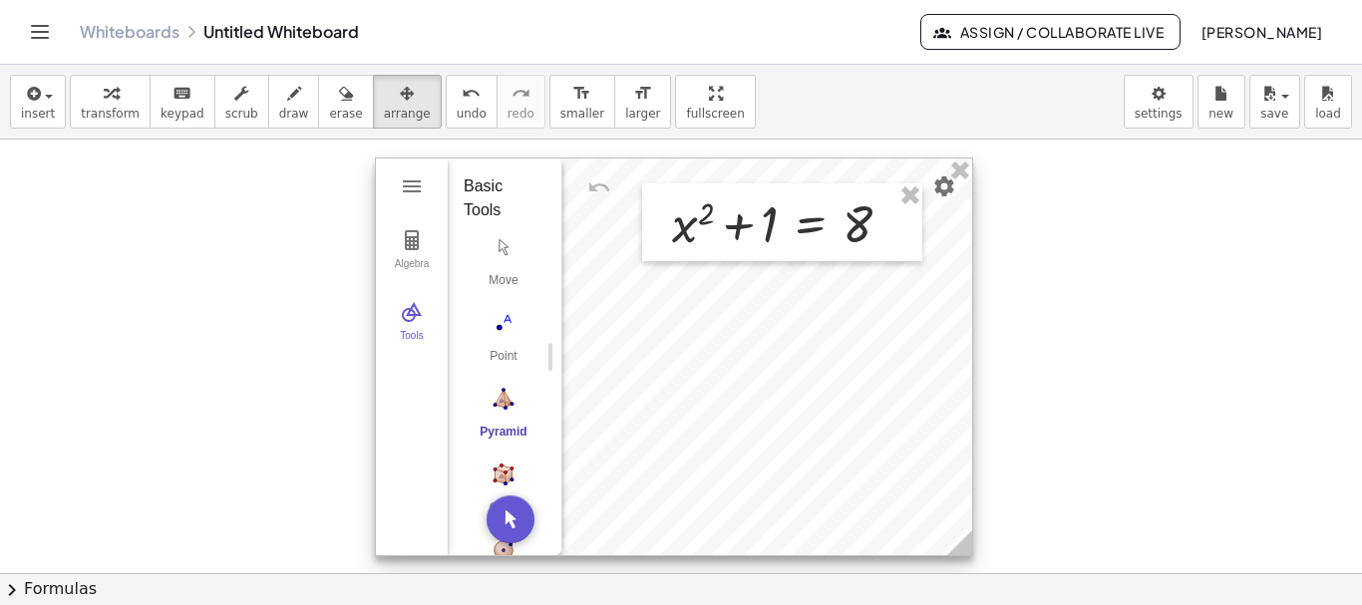
click at [483, 177] on div "Basic Tools" at bounding box center [497, 199] width 67 height 48
click at [498, 269] on button "Move" at bounding box center [504, 266] width 80 height 72
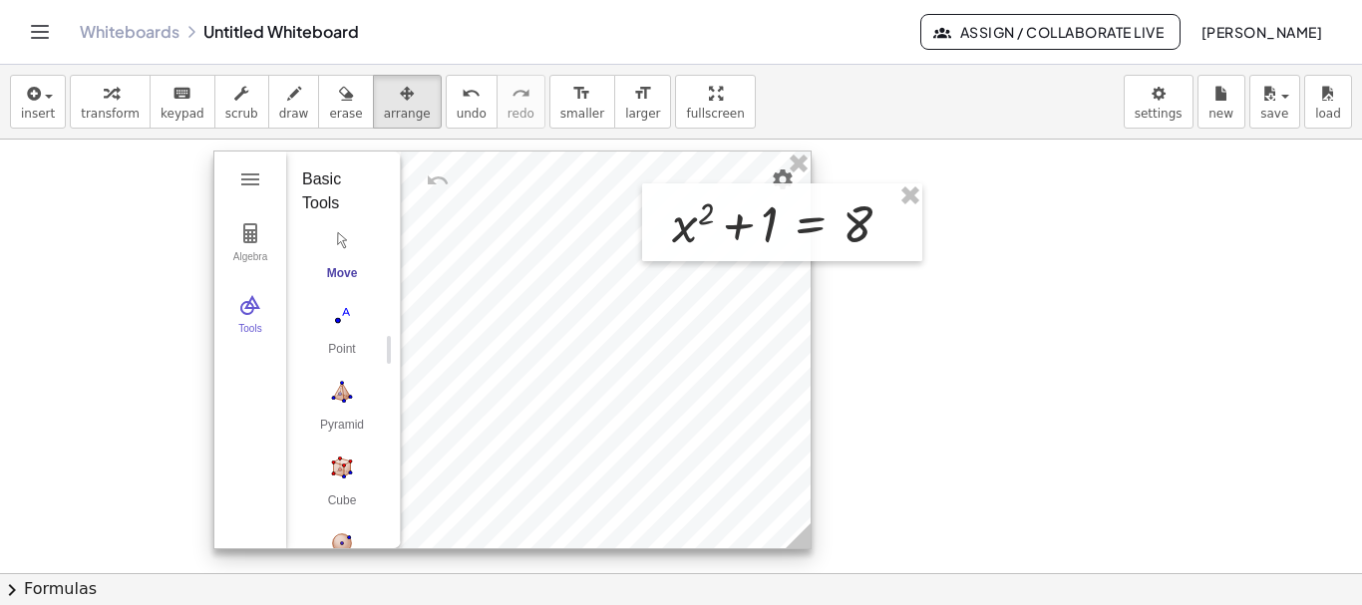
drag, startPoint x: 734, startPoint y: 421, endPoint x: 575, endPoint y: 434, distance: 159.1
click at [574, 436] on div at bounding box center [512, 350] width 596 height 397
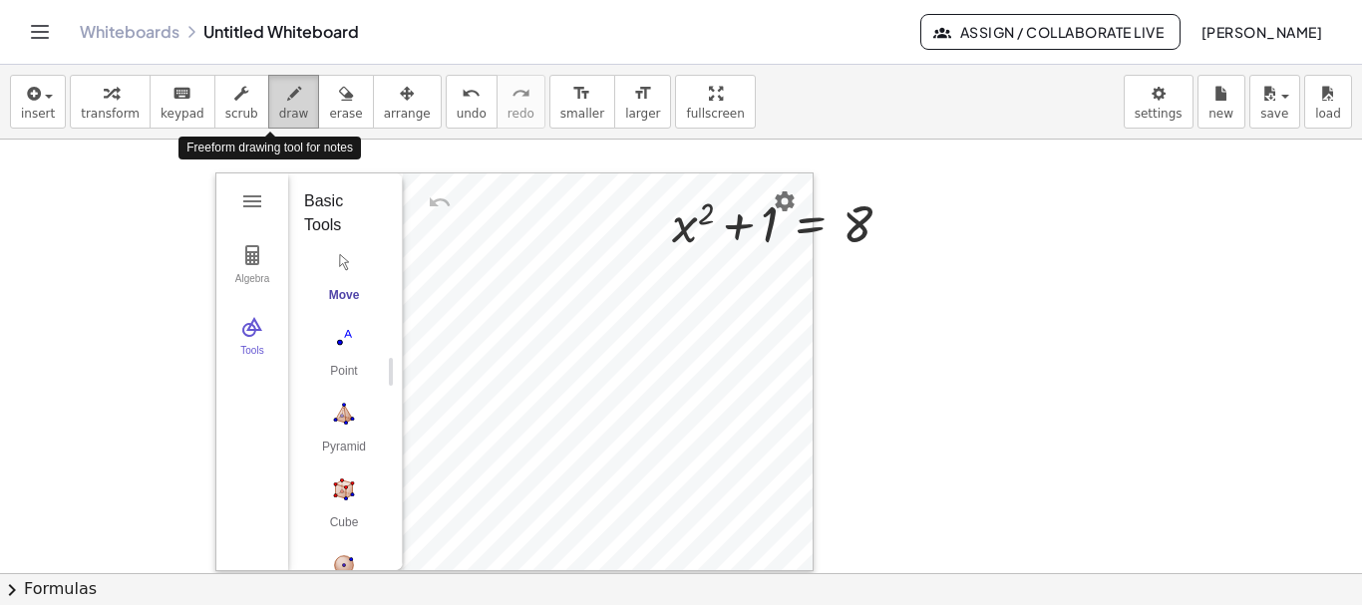
click at [283, 94] on button "draw" at bounding box center [294, 102] width 52 height 54
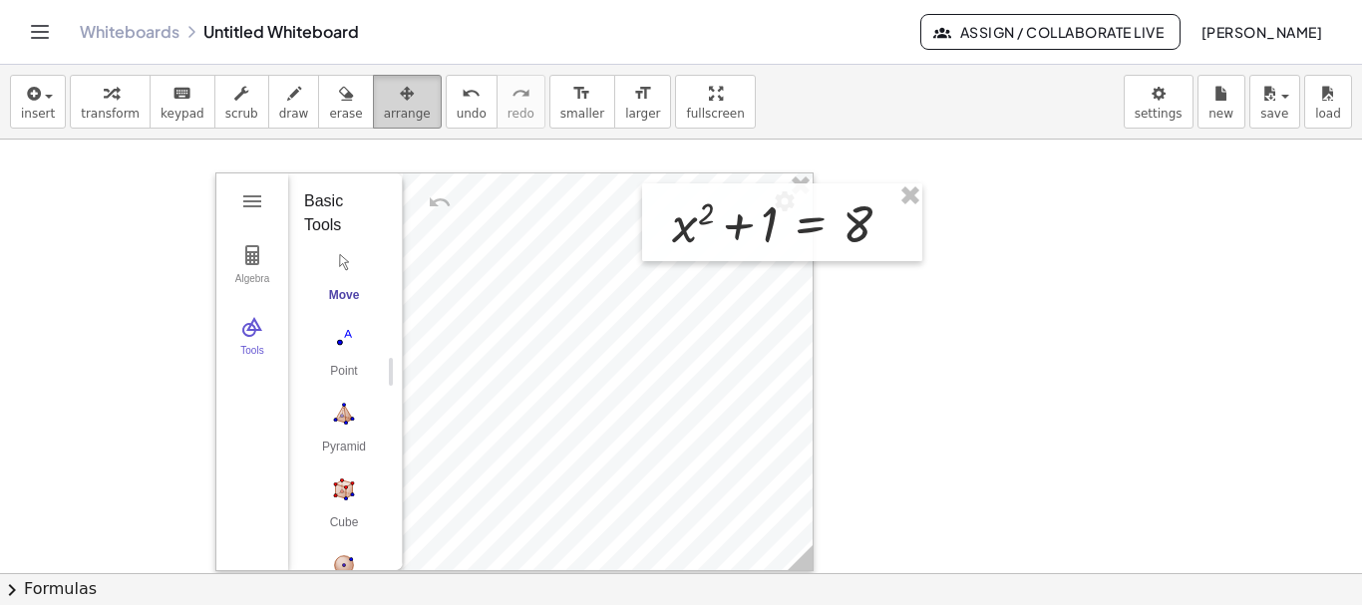
click at [384, 110] on span "arrange" at bounding box center [407, 114] width 47 height 14
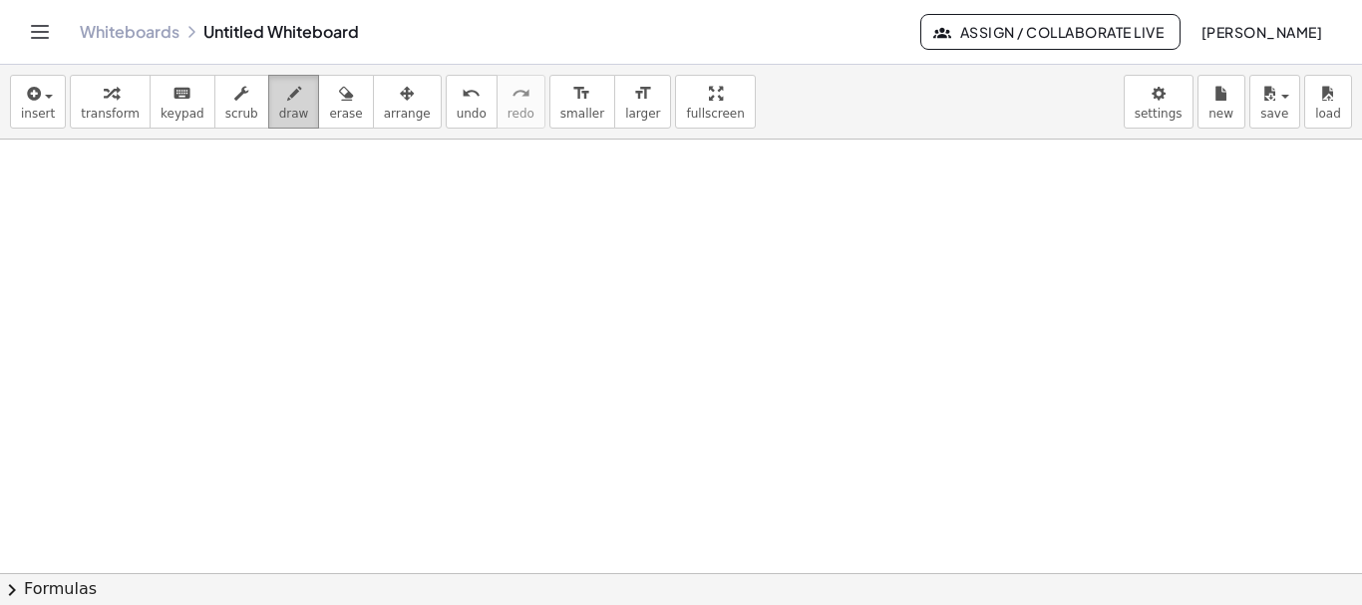
click at [289, 104] on button "draw" at bounding box center [294, 102] width 52 height 54
drag, startPoint x: 318, startPoint y: 232, endPoint x: 277, endPoint y: 282, distance: 64.5
drag, startPoint x: 278, startPoint y: 243, endPoint x: 314, endPoint y: 270, distance: 44.9
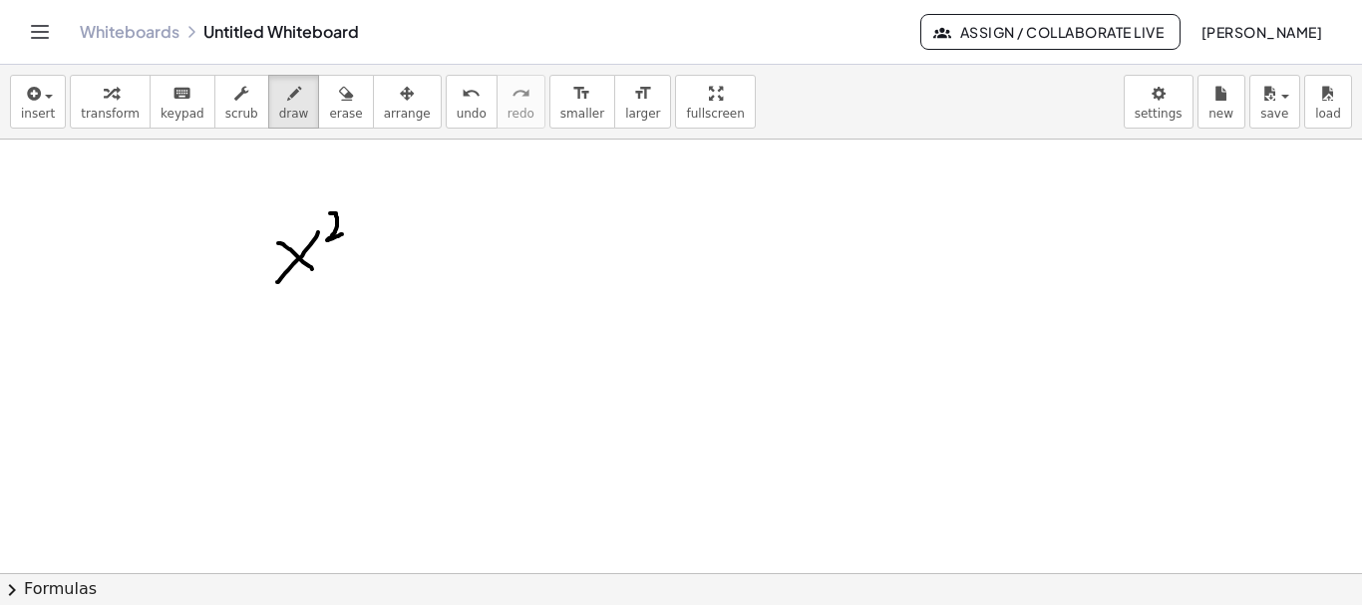
drag, startPoint x: 330, startPoint y: 213, endPoint x: 349, endPoint y: 234, distance: 28.2
click at [1000, 45] on button "Assign / Collaborate Live" at bounding box center [1051, 32] width 260 height 36
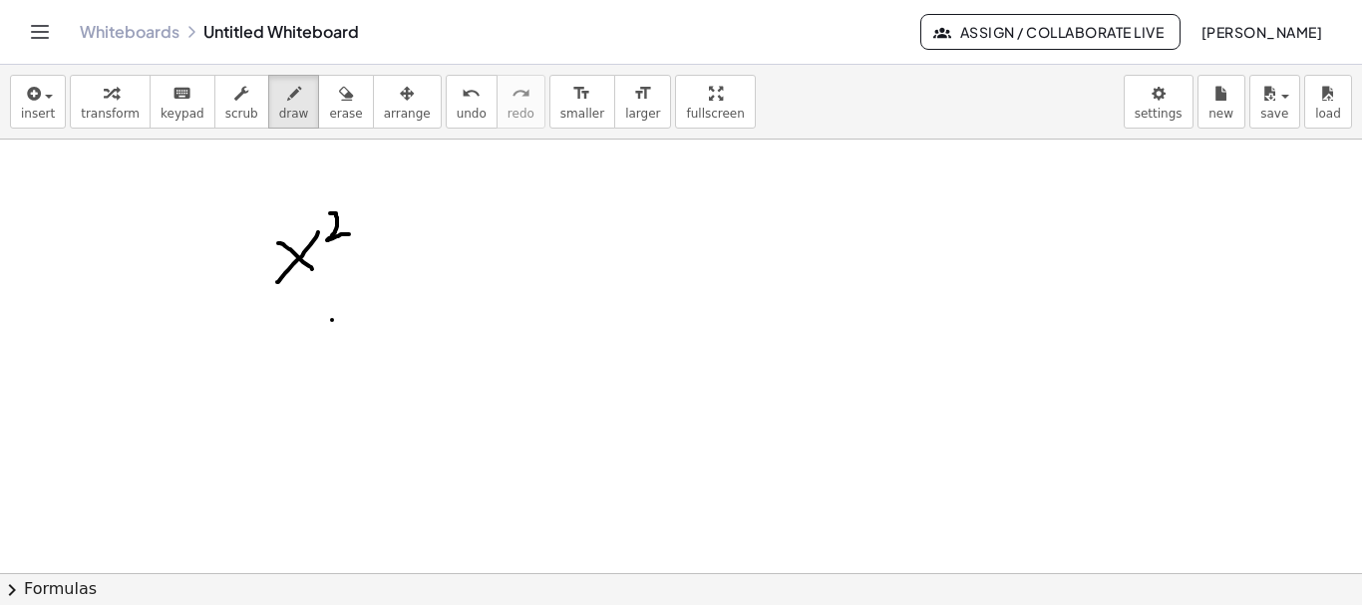
click at [25, 27] on button "Toggle navigation" at bounding box center [40, 32] width 32 height 32
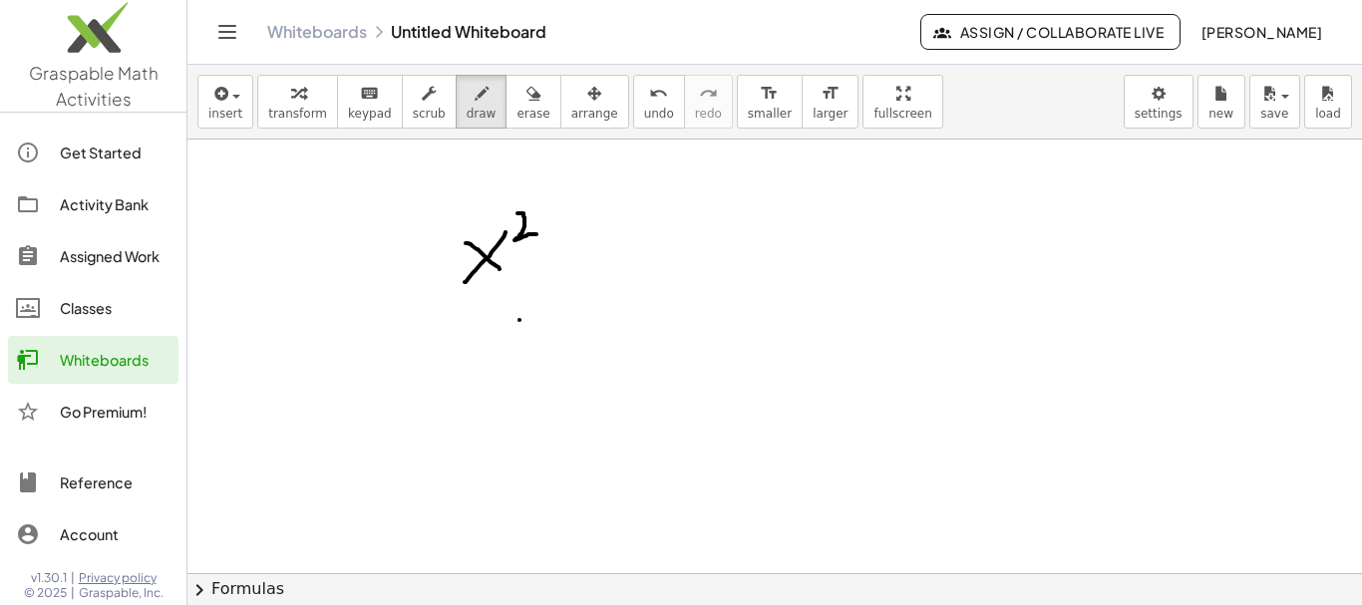
click at [107, 217] on link "Activity Bank" at bounding box center [93, 205] width 171 height 48
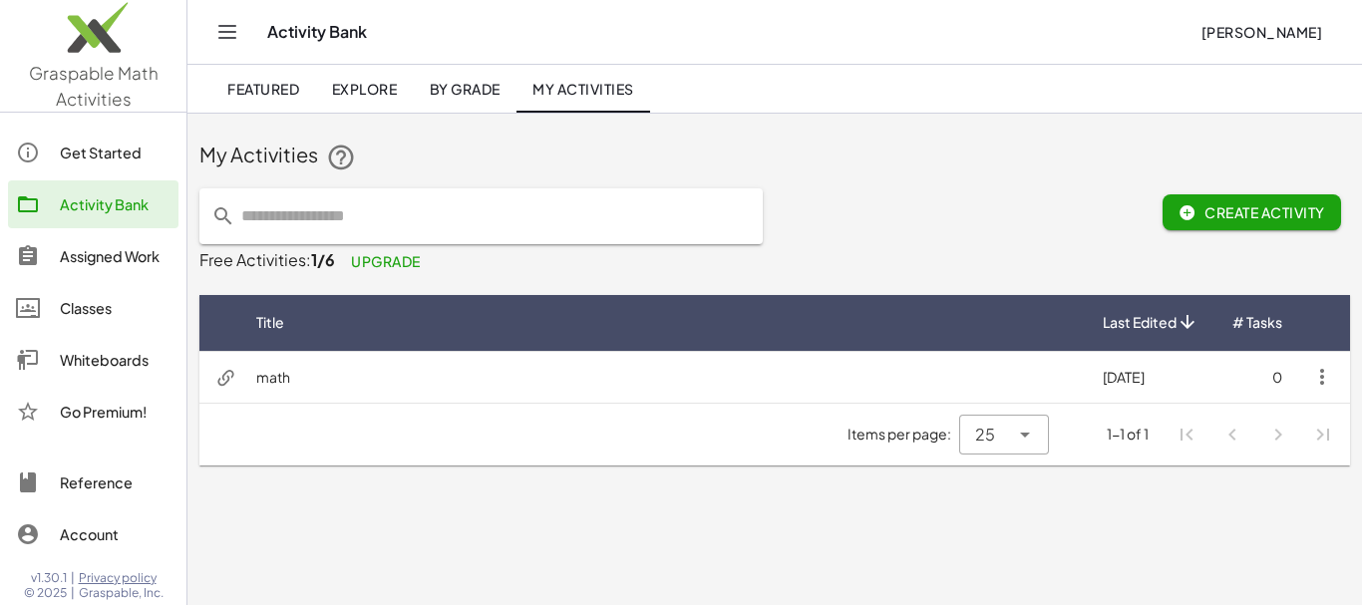
click at [348, 220] on input "text" at bounding box center [493, 216] width 516 height 56
click at [138, 260] on div "Assigned Work" at bounding box center [115, 256] width 111 height 24
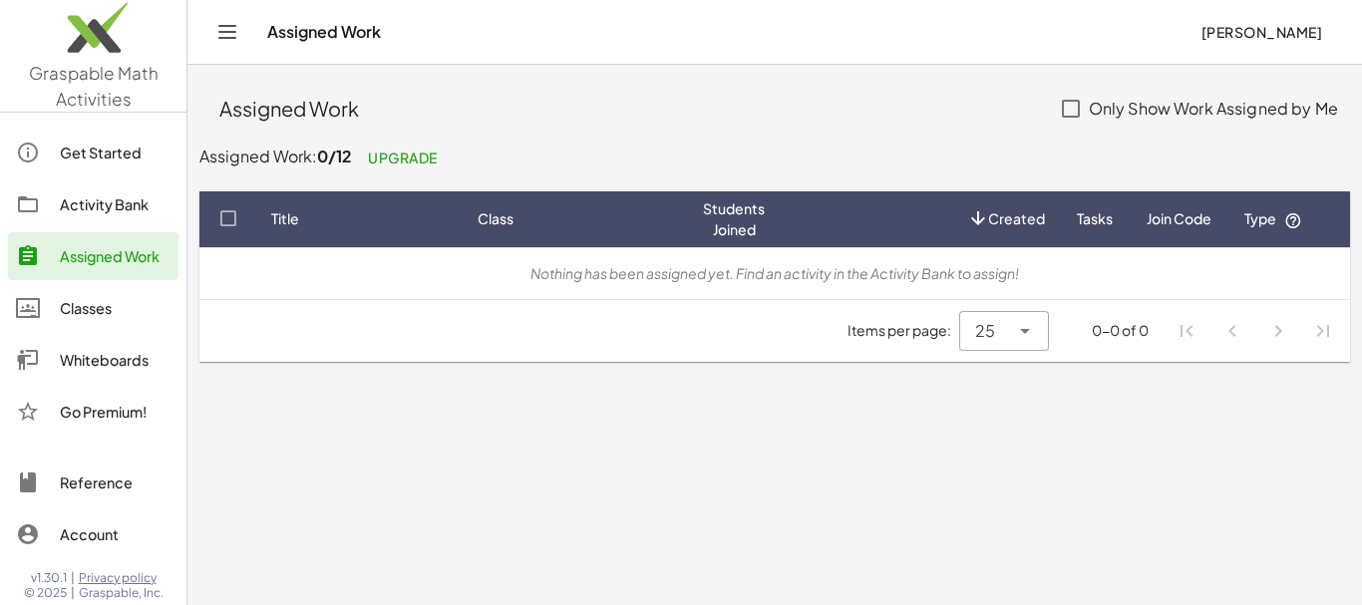
click at [114, 208] on div "Activity Bank" at bounding box center [115, 204] width 111 height 24
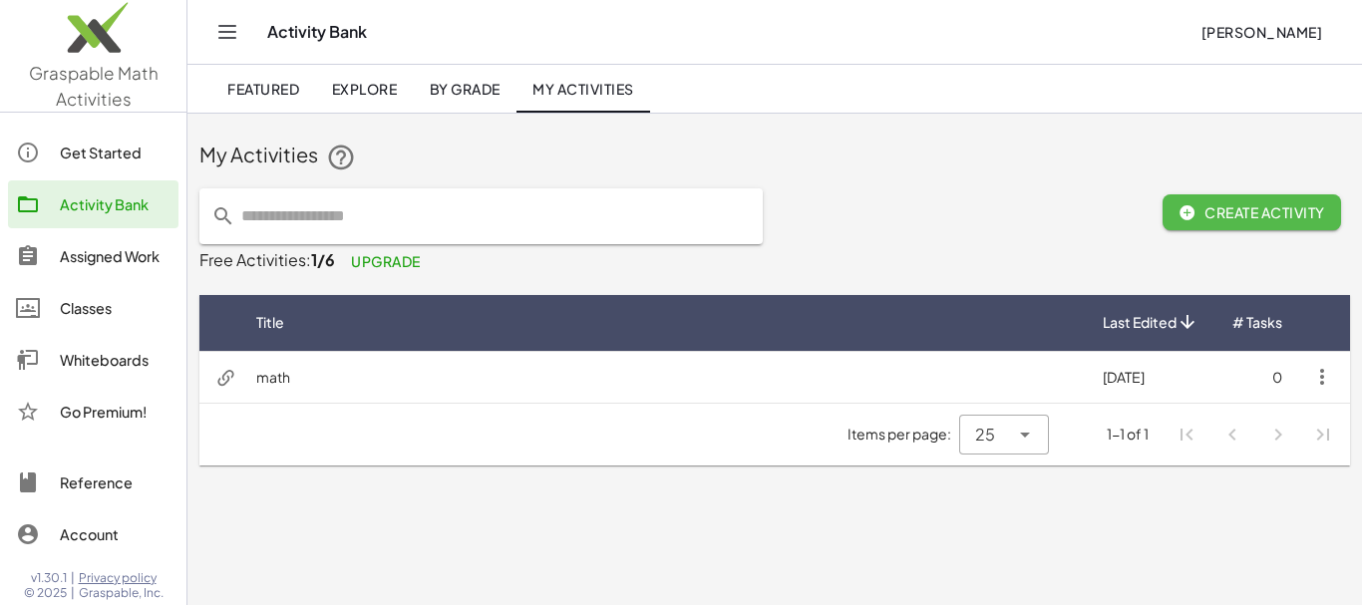
click at [1234, 218] on span "Create Activity" at bounding box center [1252, 212] width 147 height 18
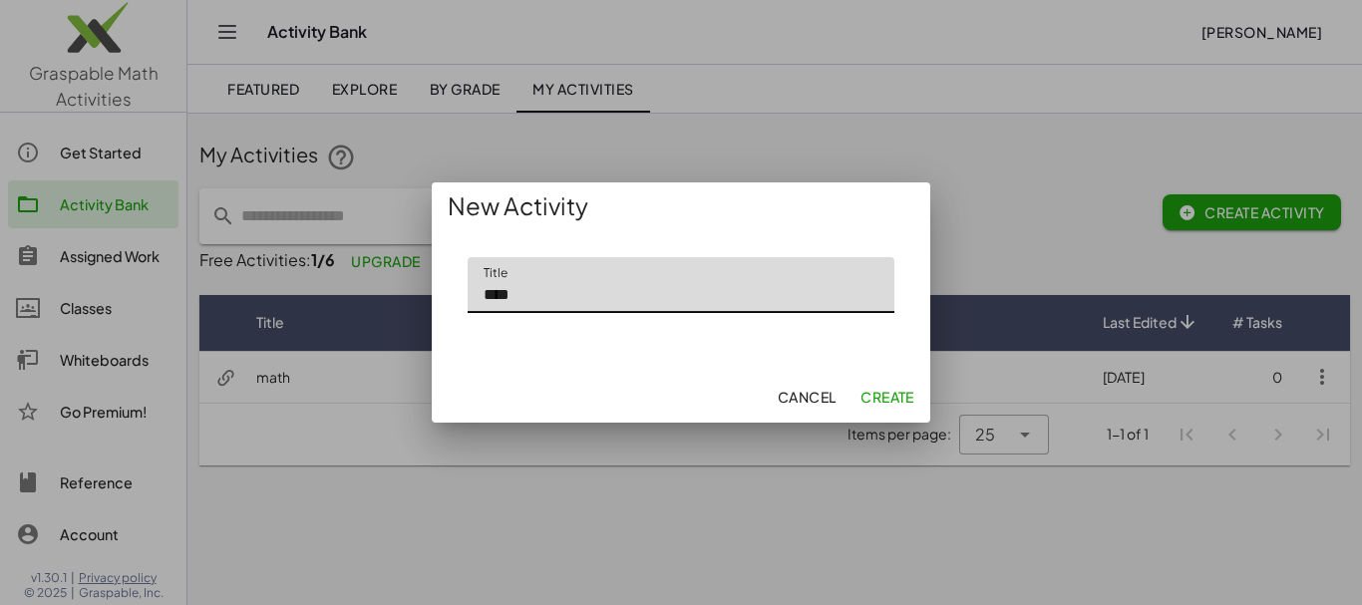
type input "****"
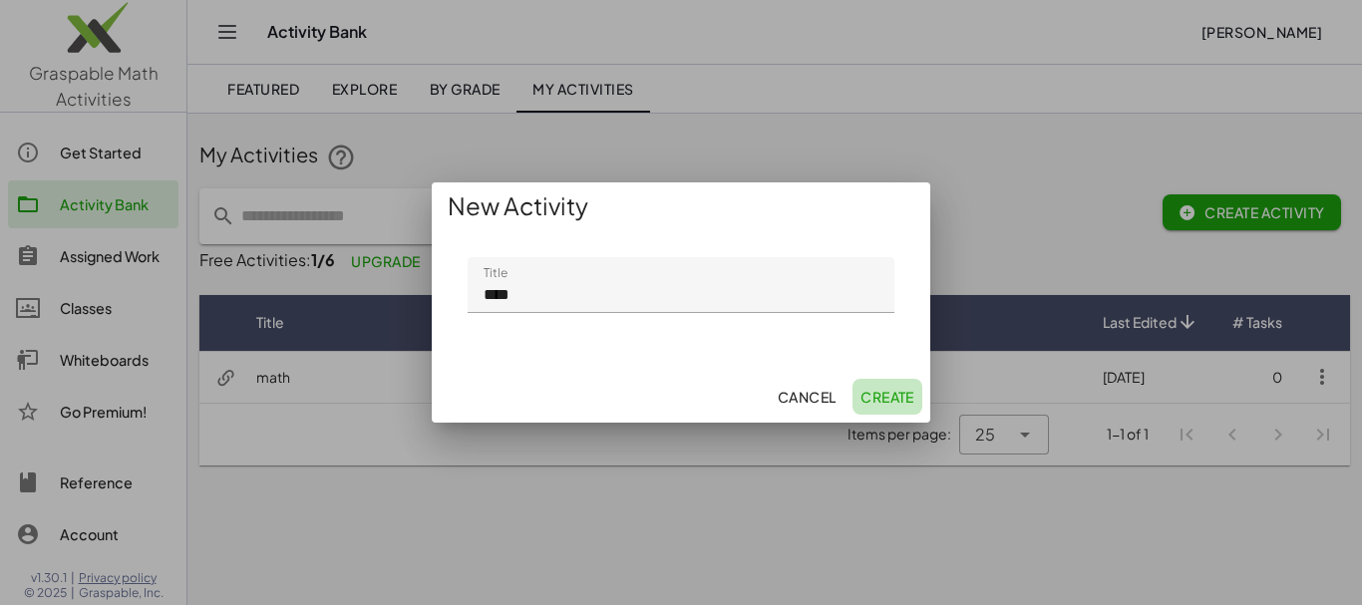
click at [894, 394] on span "Create" at bounding box center [888, 397] width 54 height 18
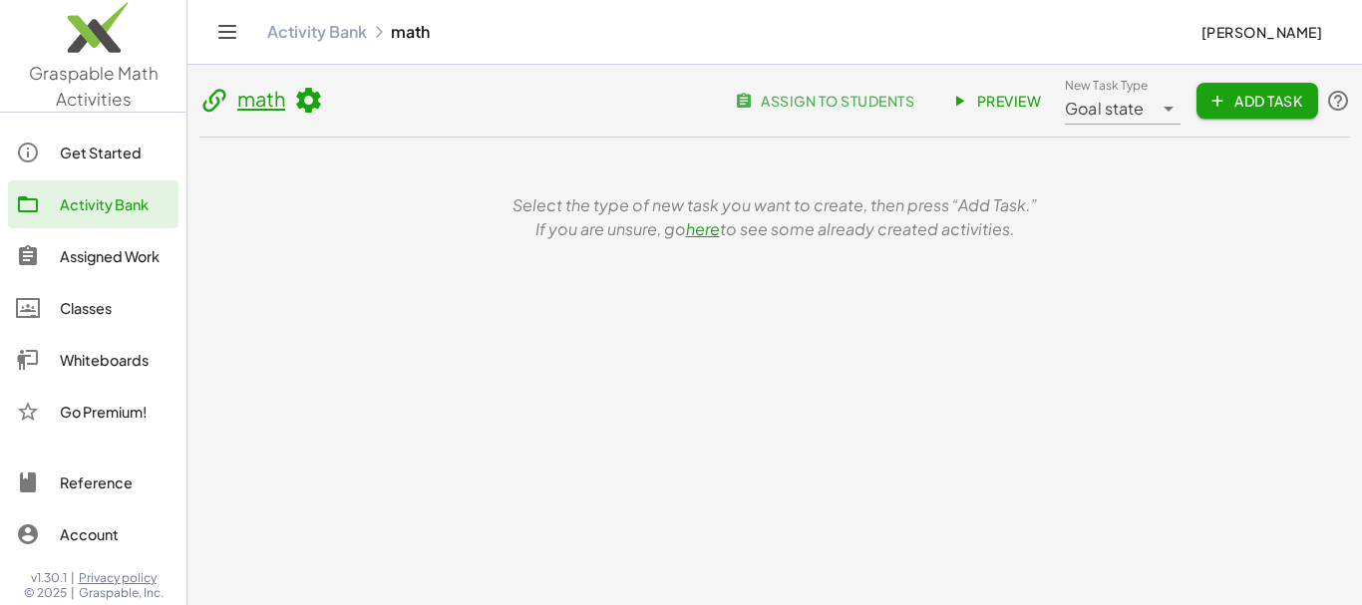
click at [1220, 94] on icon "button" at bounding box center [1218, 101] width 18 height 18
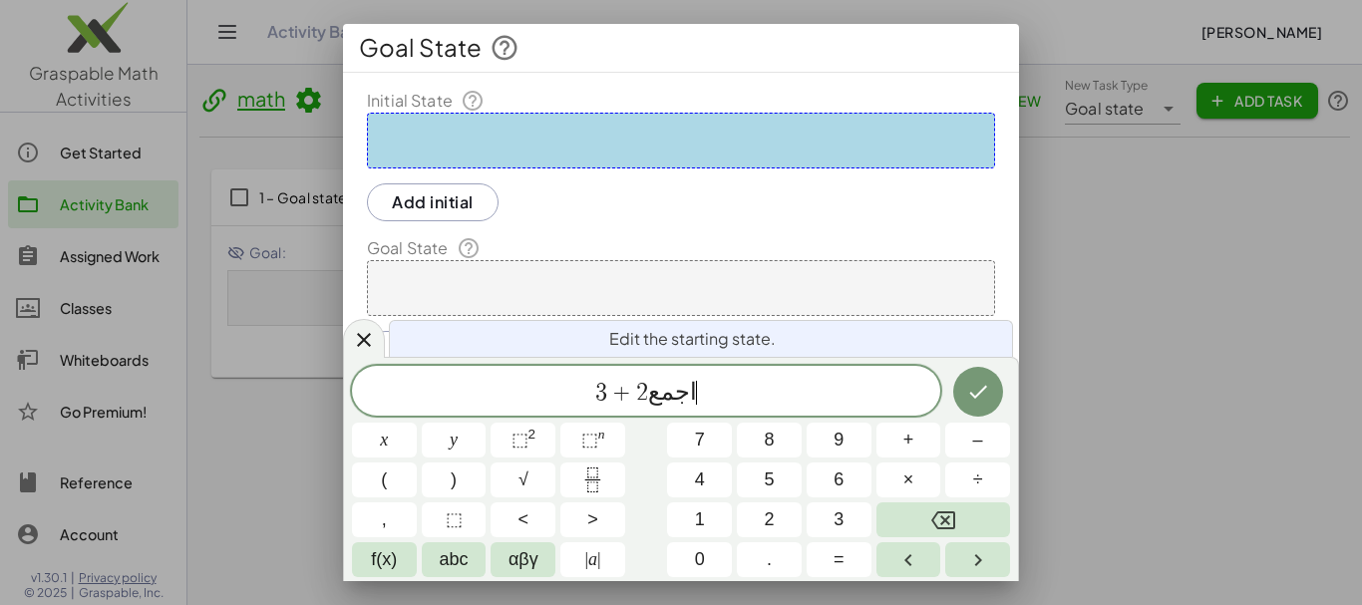
click at [460, 282] on div at bounding box center [681, 288] width 628 height 56
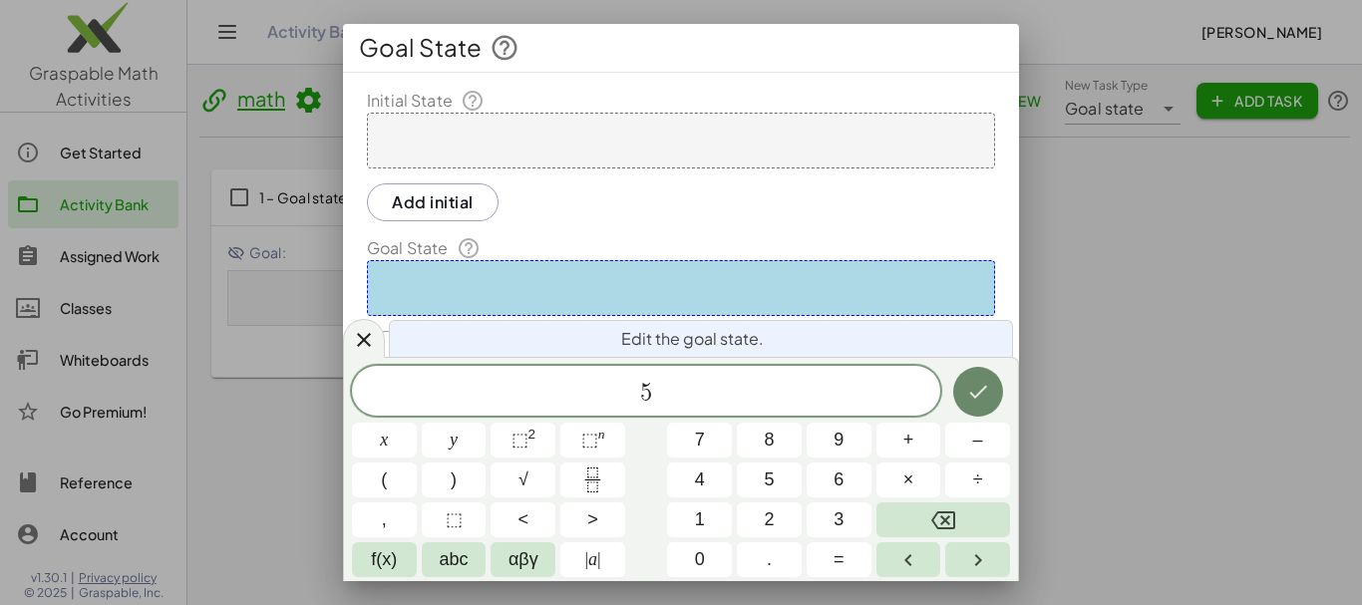
click at [968, 393] on icon "Done" at bounding box center [978, 392] width 24 height 24
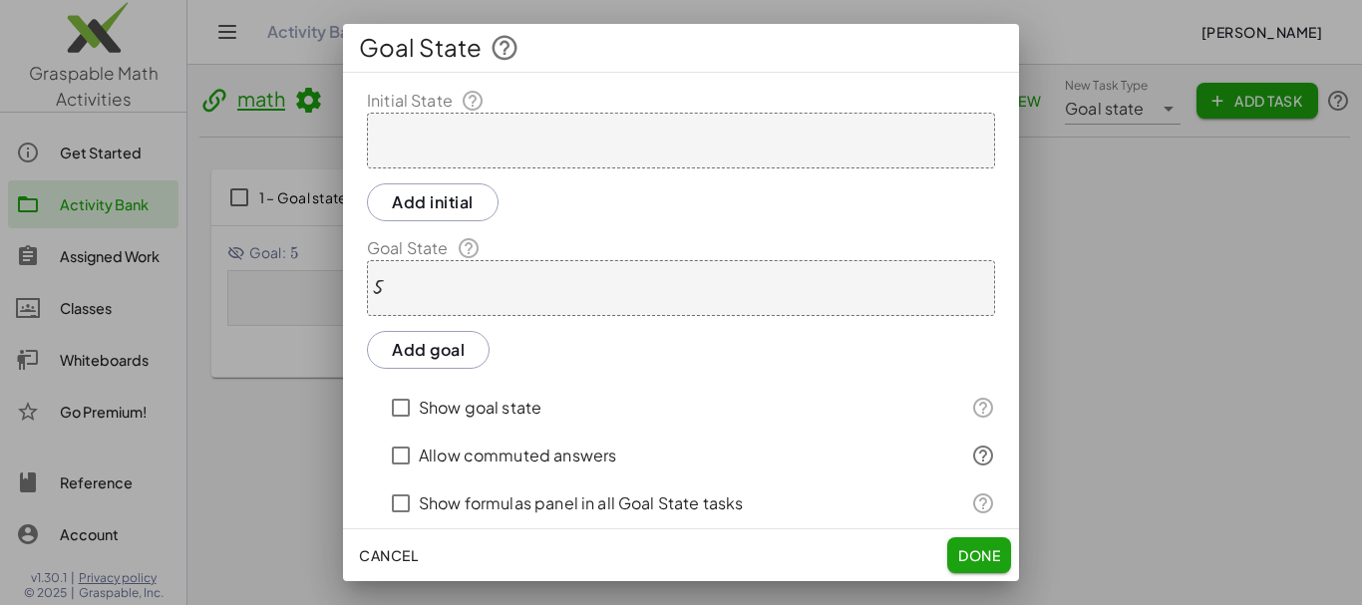
click at [573, 144] on div at bounding box center [681, 141] width 628 height 56
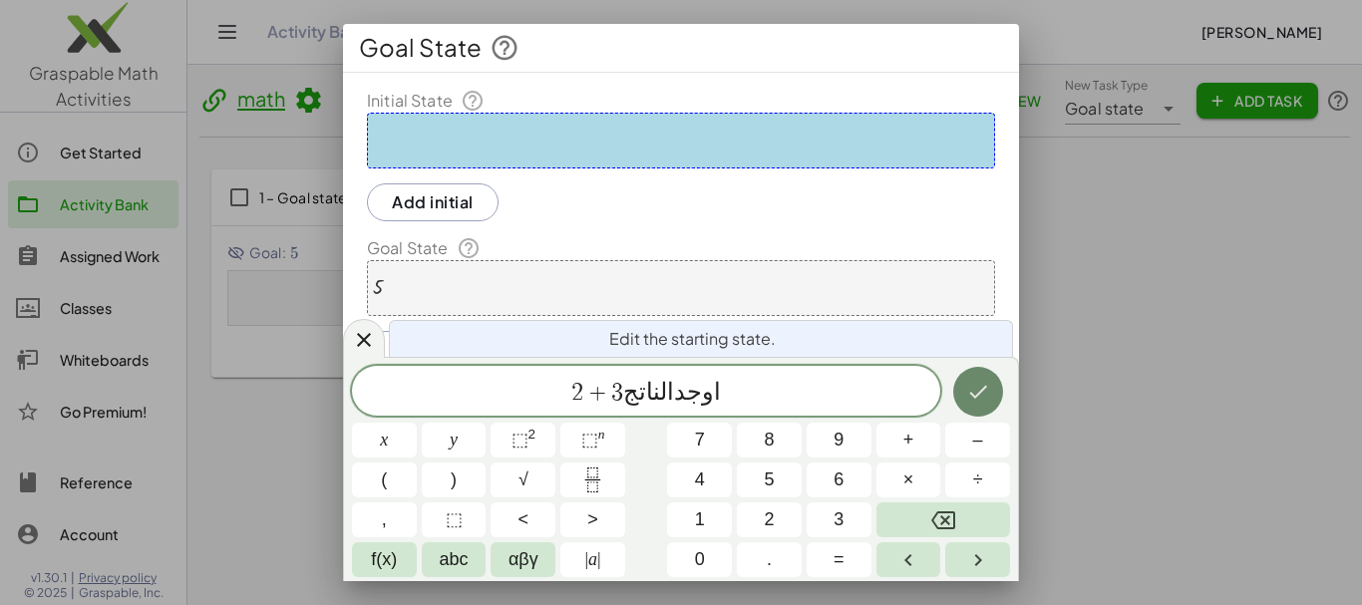
click at [991, 391] on button "Done" at bounding box center [978, 392] width 50 height 50
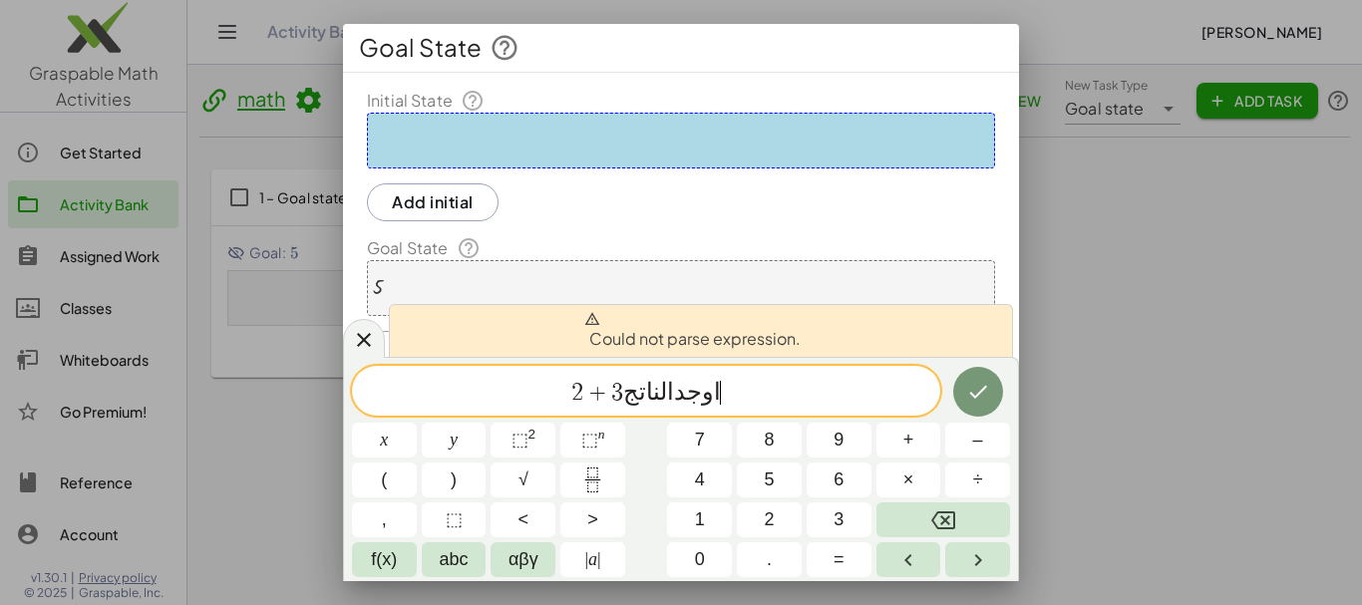
click at [742, 391] on span "ا و ج د ا ل ن ا ت ج 3 + 2 ​" at bounding box center [646, 393] width 588 height 28
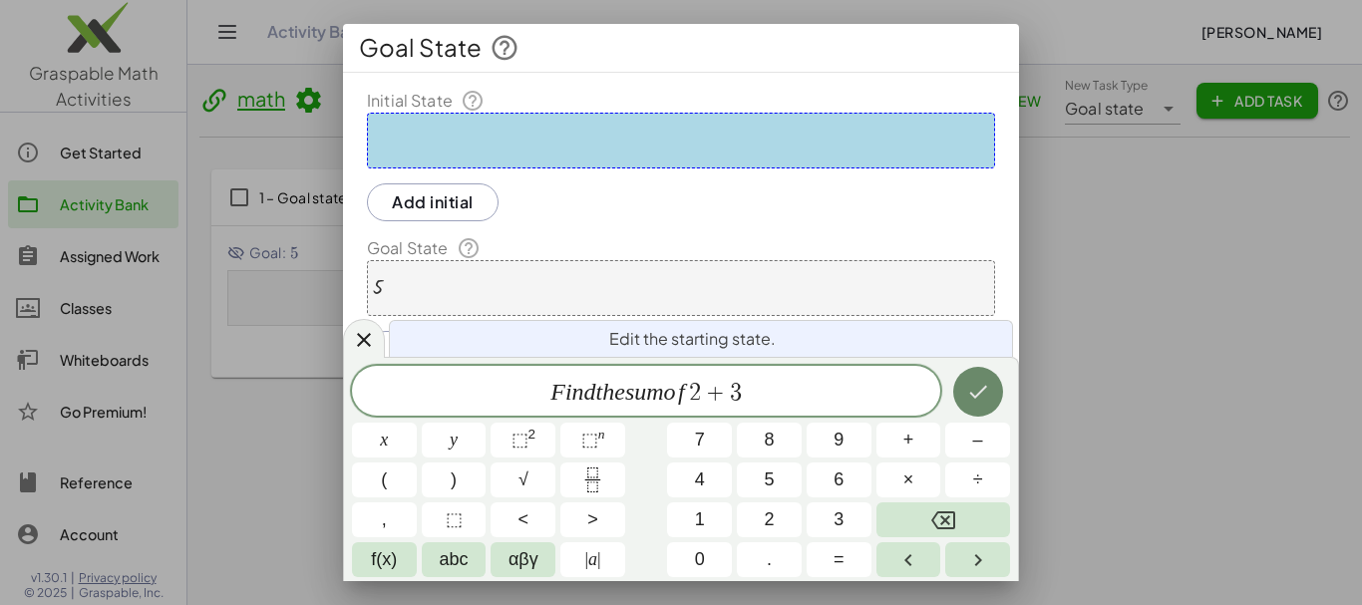
click at [972, 399] on icon "Done" at bounding box center [978, 392] width 24 height 24
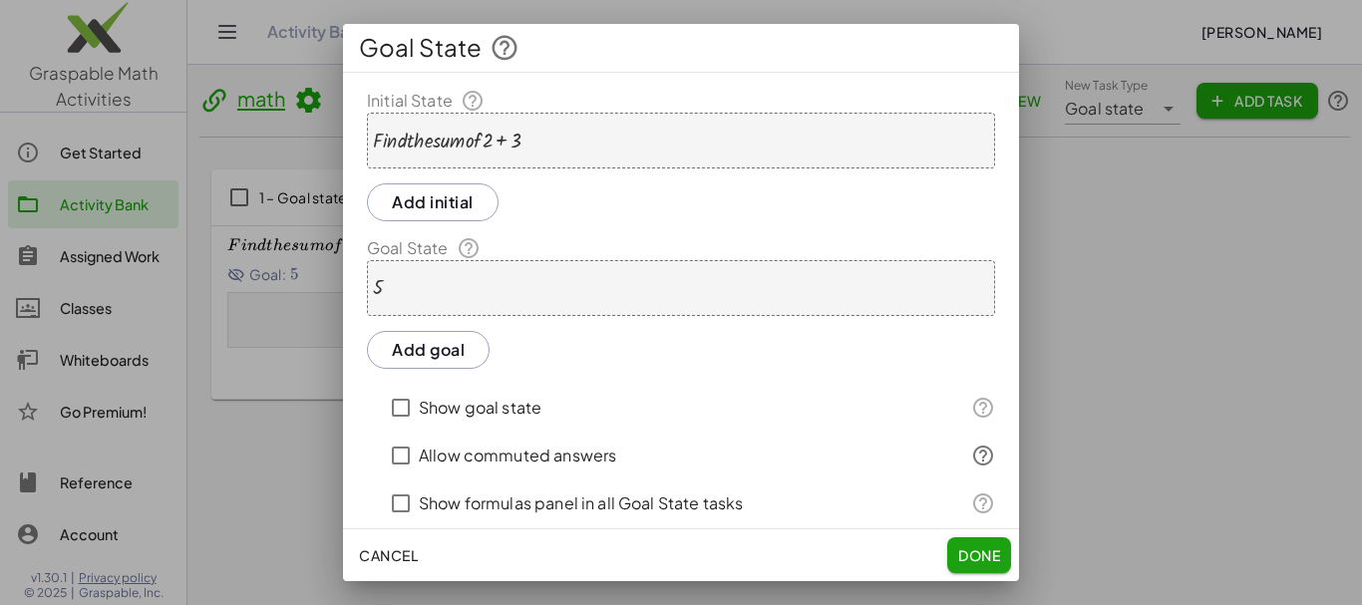
click at [440, 146] on div at bounding box center [447, 141] width 149 height 22
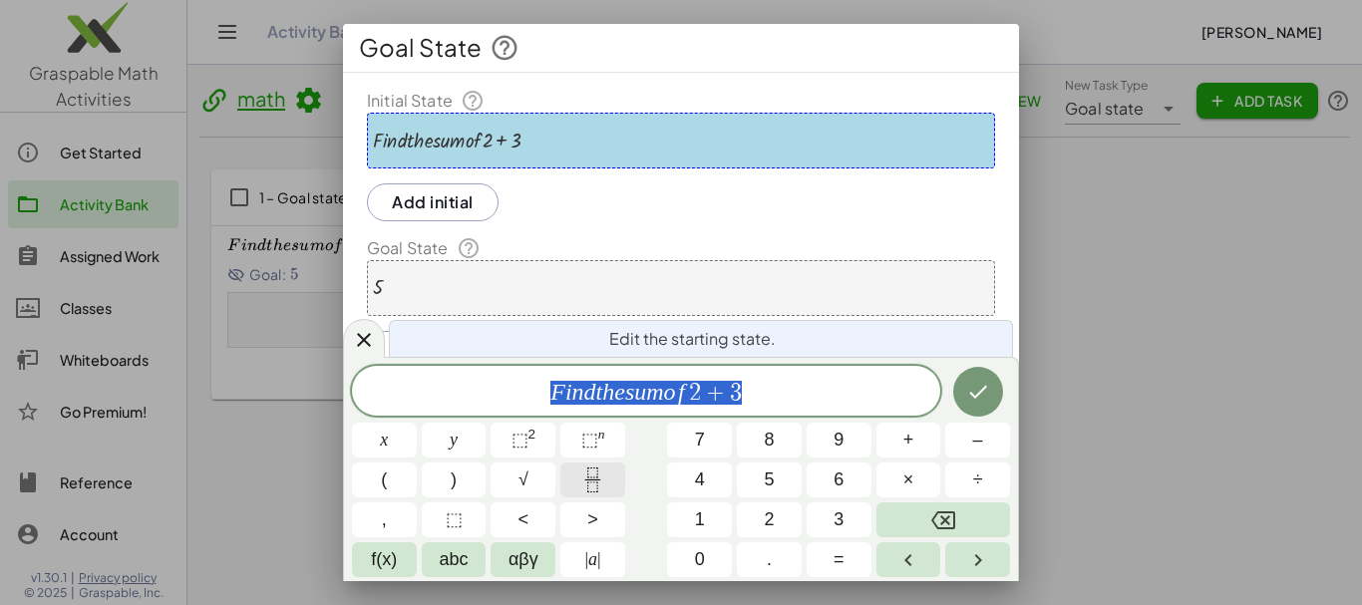
click at [603, 470] on icon "Fraction" at bounding box center [592, 480] width 25 height 25
click at [610, 485] on button "Fraction" at bounding box center [593, 480] width 65 height 35
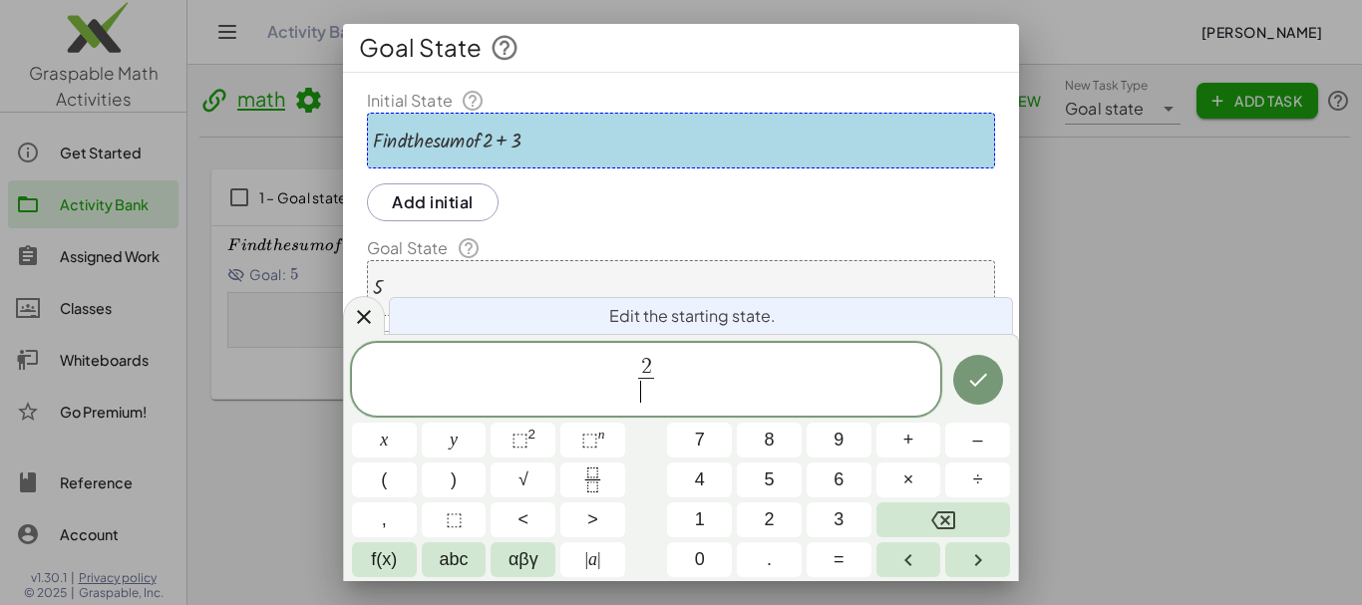
click at [649, 394] on span "​" at bounding box center [645, 391] width 15 height 27
click at [661, 381] on span "2 3 ​ ​" at bounding box center [646, 381] width 588 height 53
click at [917, 432] on button "+" at bounding box center [909, 440] width 65 height 35
click at [580, 479] on icon "Fraction" at bounding box center [592, 480] width 25 height 25
click at [672, 390] on span at bounding box center [672, 391] width 15 height 27
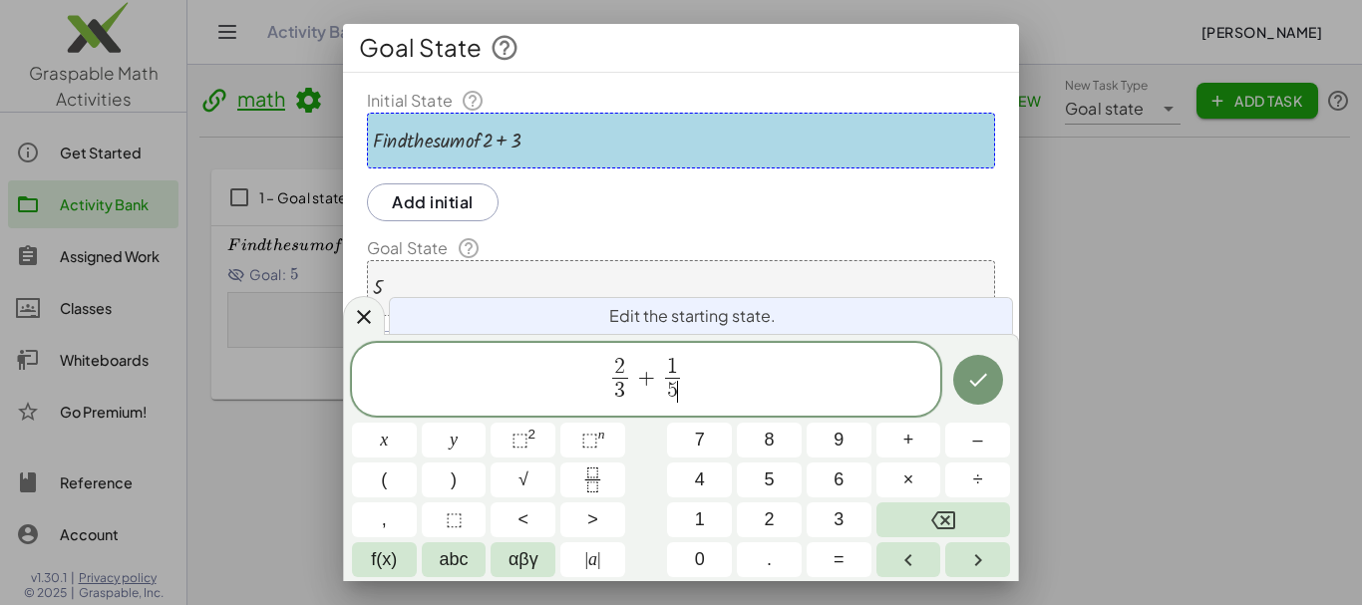
click at [665, 281] on div "5" at bounding box center [681, 288] width 628 height 56
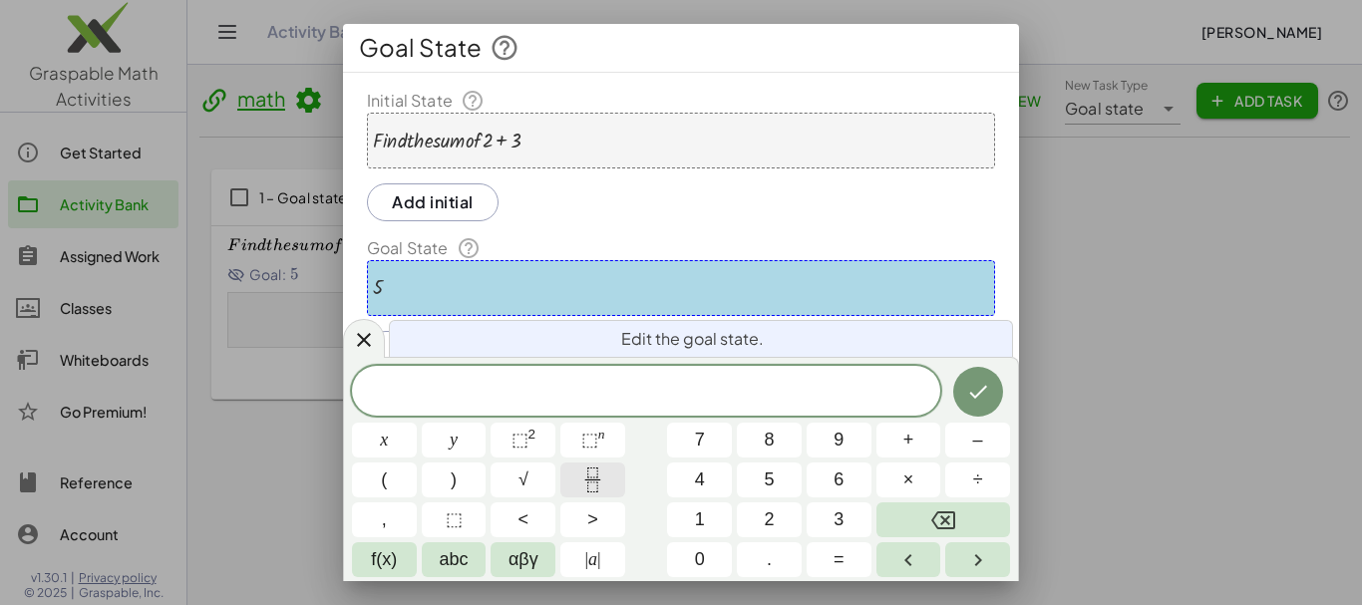
click at [610, 473] on button "Fraction" at bounding box center [593, 480] width 65 height 35
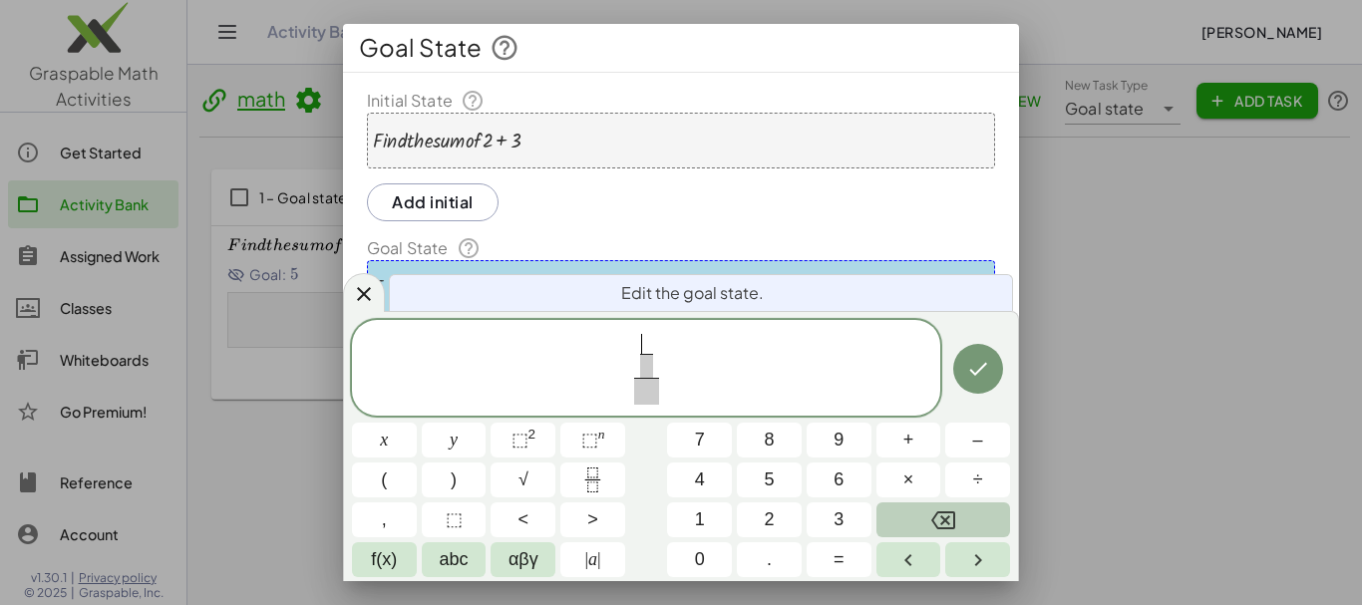
click at [921, 530] on button "Backspace" at bounding box center [944, 520] width 134 height 35
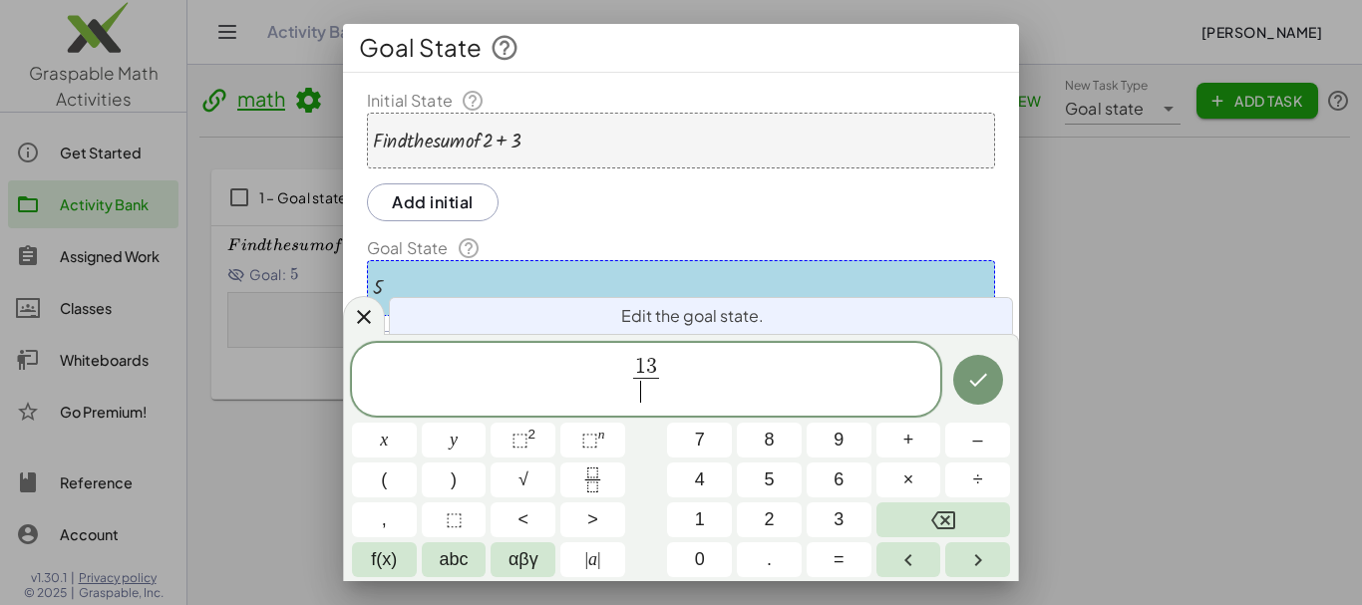
click at [649, 395] on span "​" at bounding box center [646, 391] width 26 height 27
click at [983, 381] on icon "Done" at bounding box center [978, 380] width 24 height 24
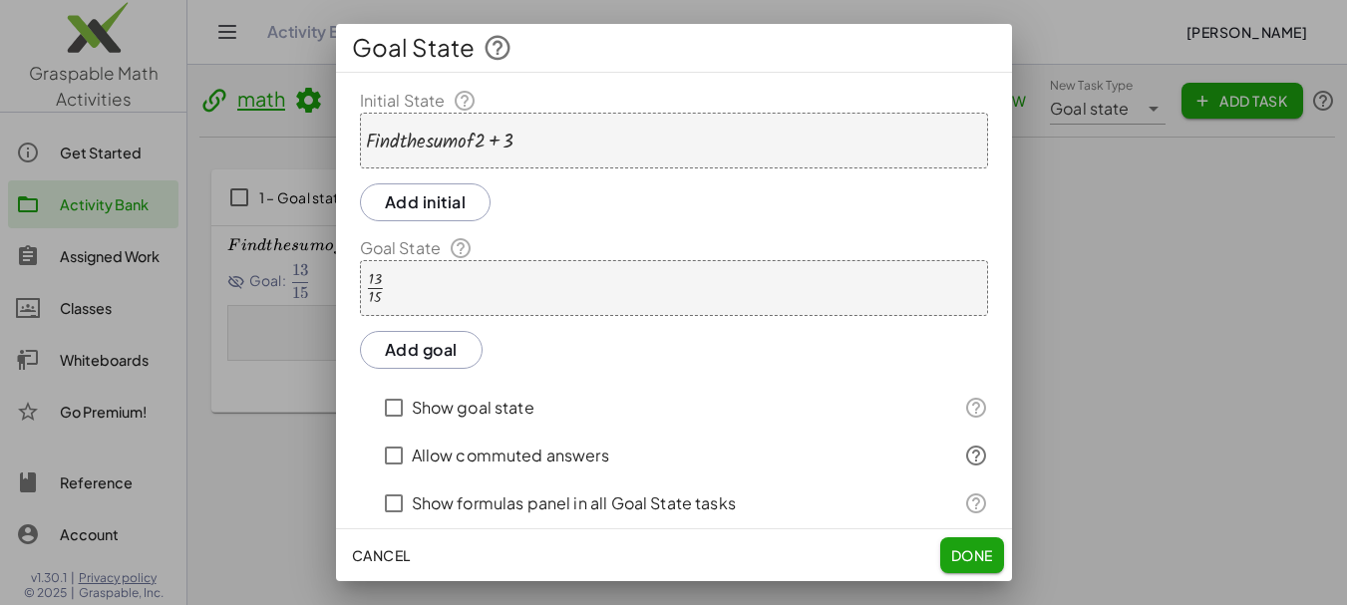
click at [571, 121] on div "+ · F · i · n · d · t · h · e · s · u · m · o · f · 2 + 3" at bounding box center [674, 141] width 628 height 56
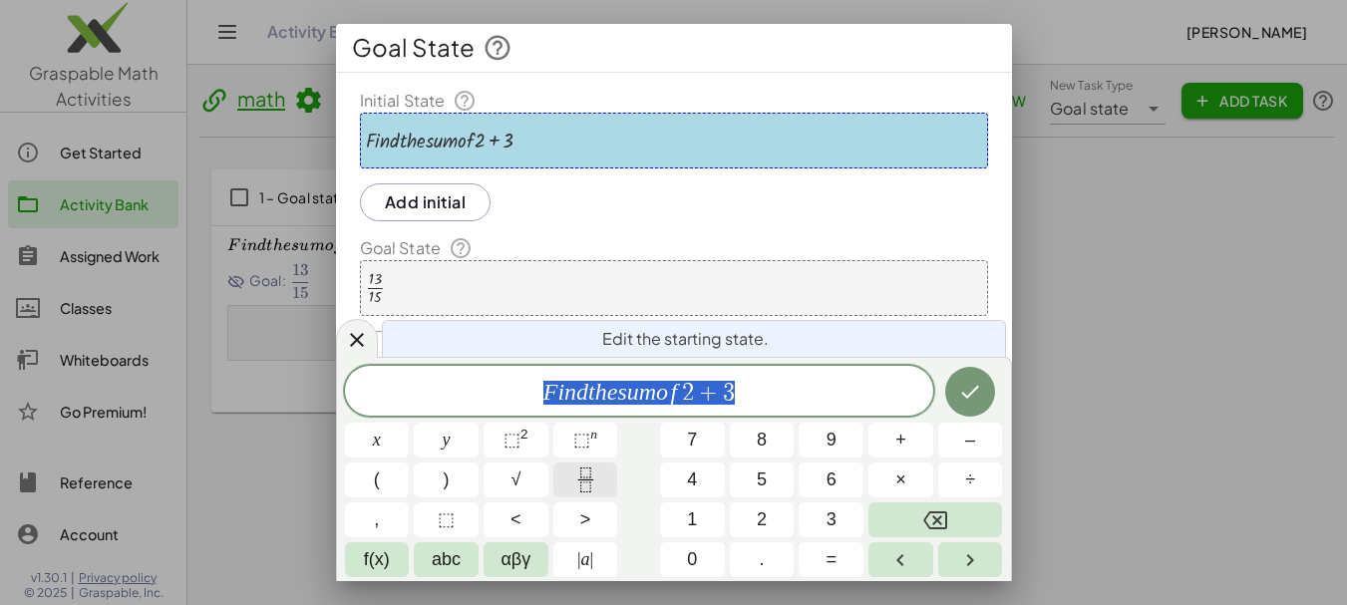
click at [591, 489] on icon "Fraction" at bounding box center [585, 480] width 25 height 25
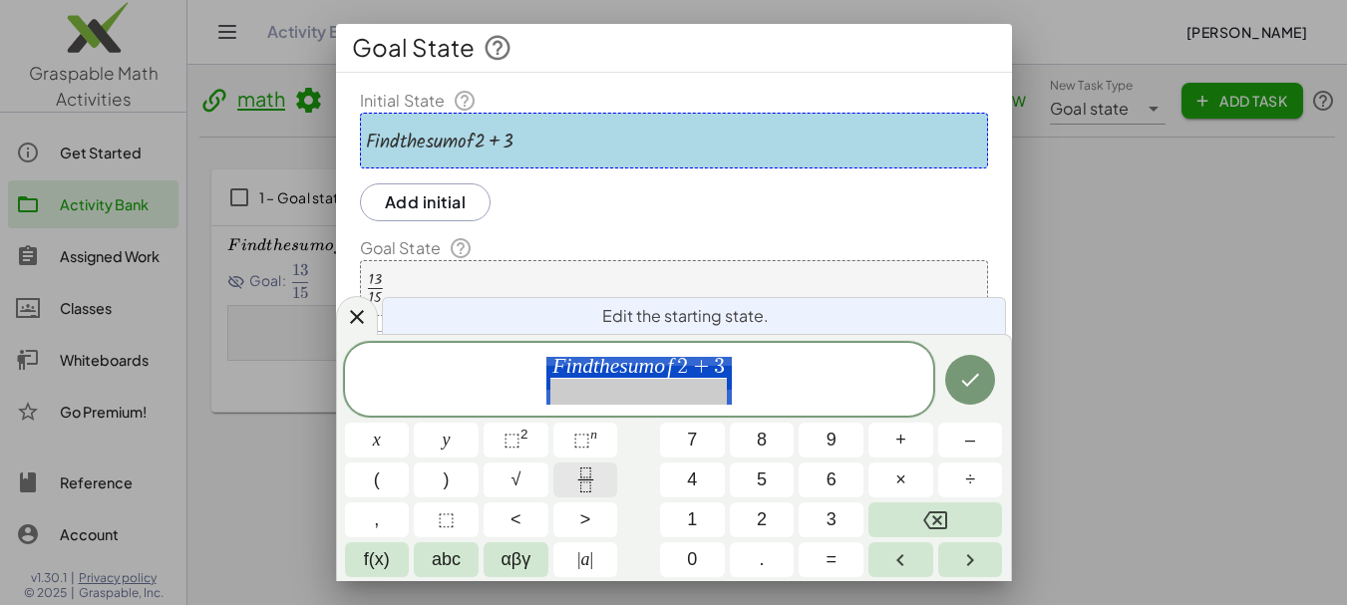
click at [591, 489] on icon "Fraction" at bounding box center [585, 480] width 25 height 25
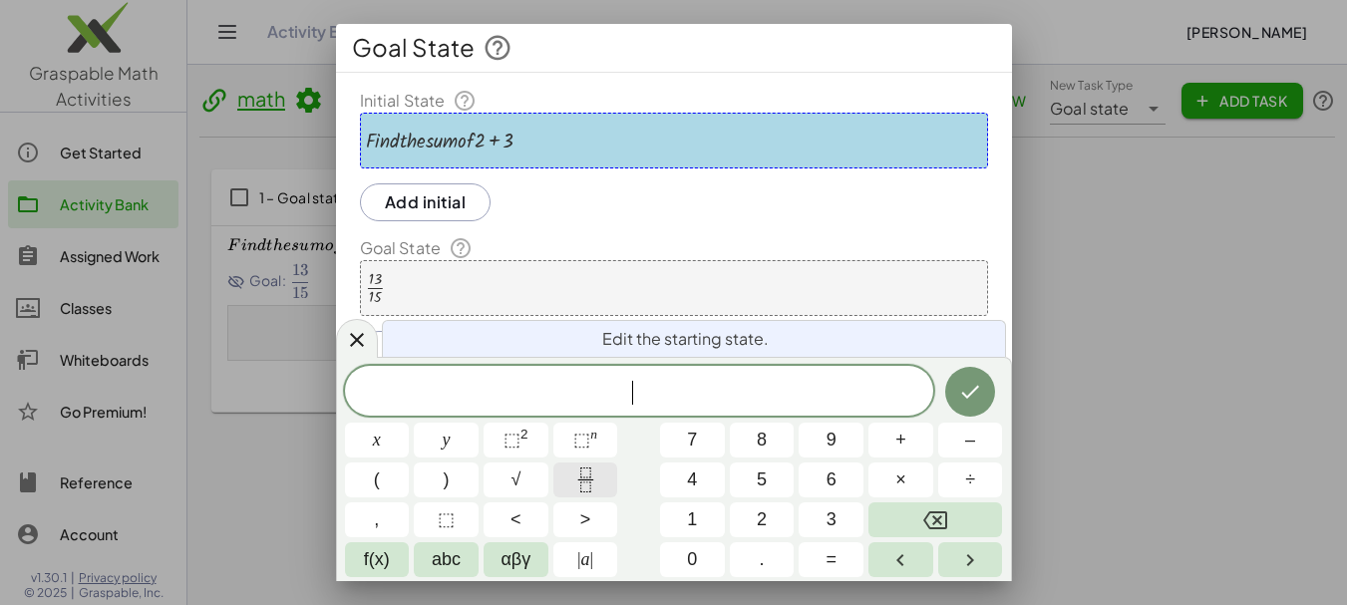
click at [590, 479] on icon "Fraction" at bounding box center [585, 480] width 25 height 25
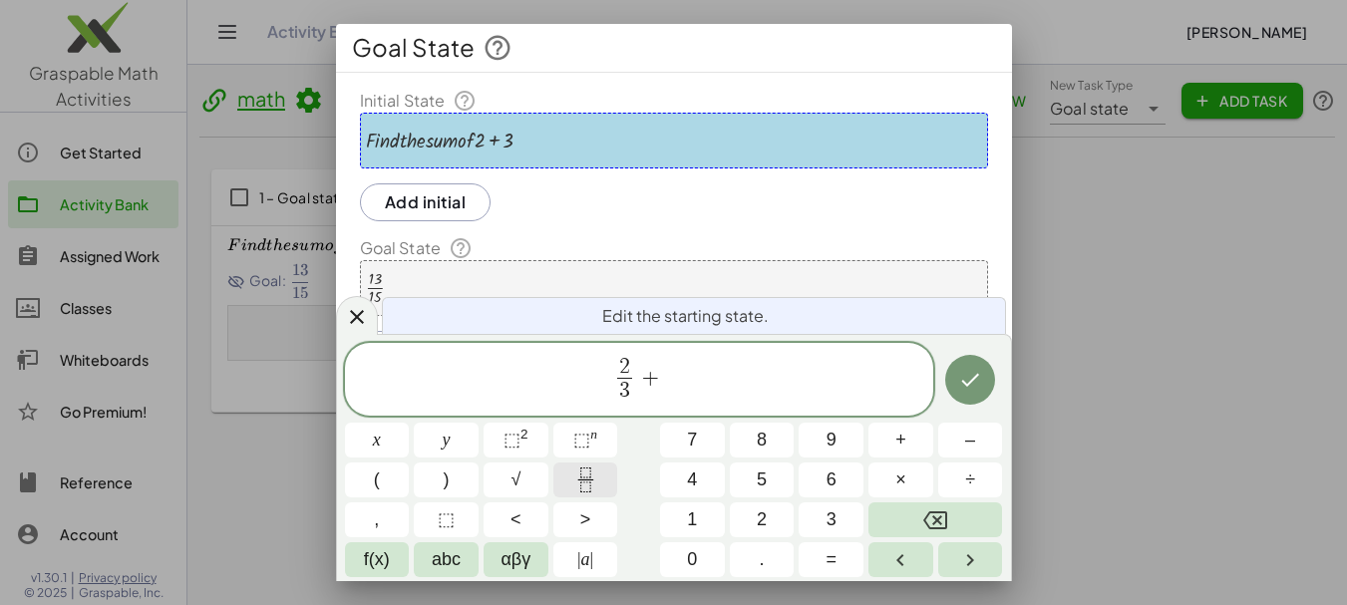
click at [590, 479] on icon "Fraction" at bounding box center [585, 480] width 25 height 25
click at [956, 383] on button "Done" at bounding box center [970, 380] width 50 height 50
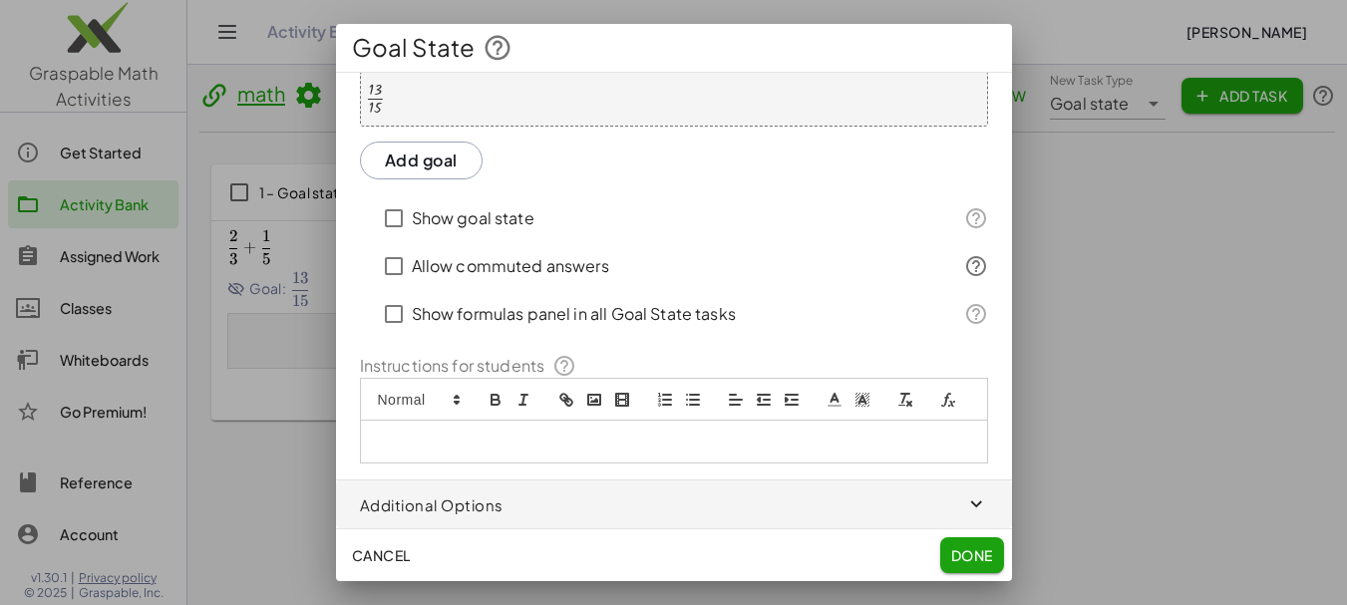
scroll to position [14, 0]
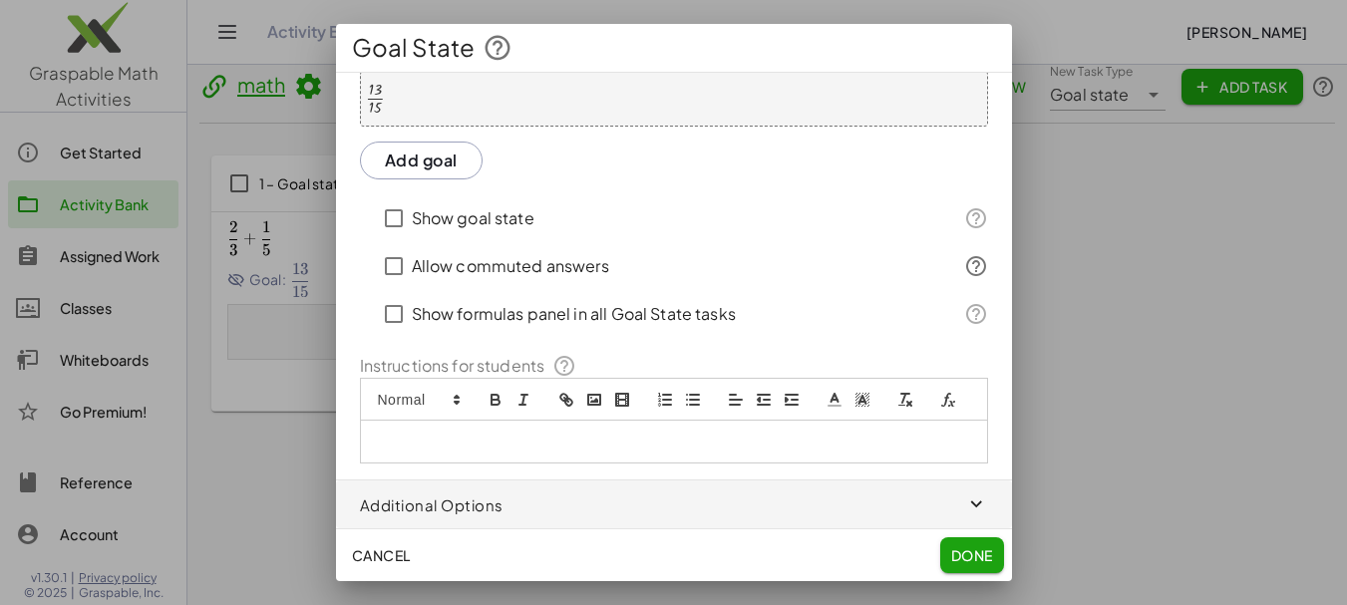
click at [984, 546] on button "Done" at bounding box center [972, 556] width 64 height 36
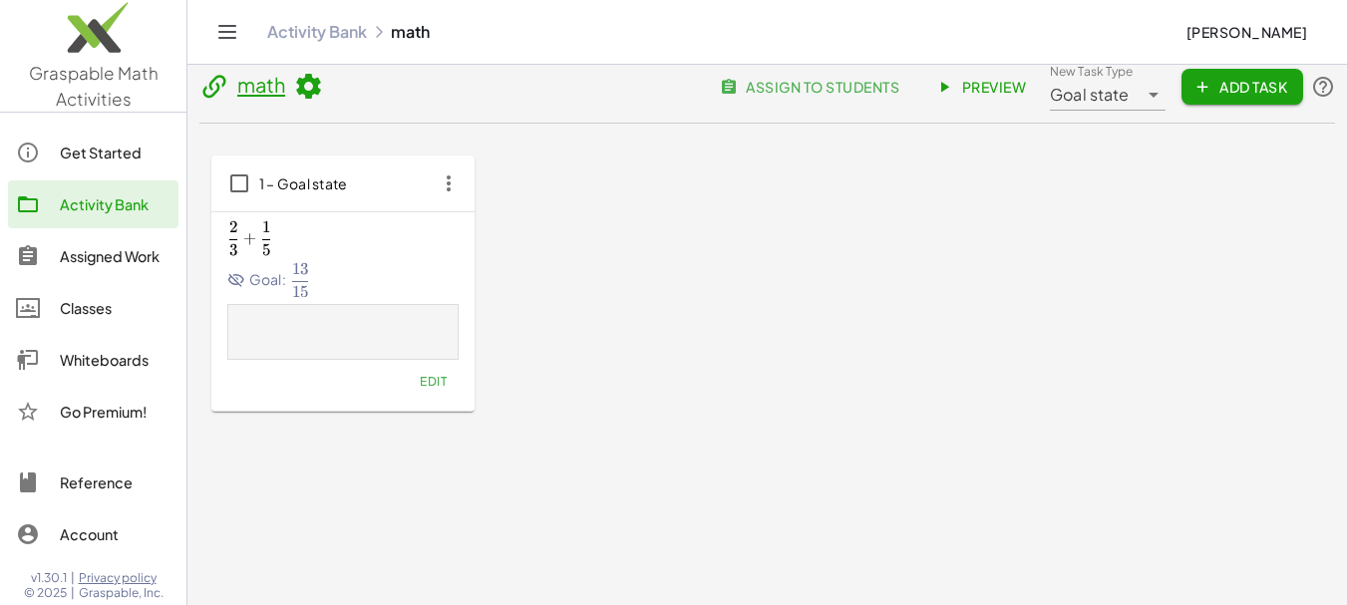
scroll to position [0, 0]
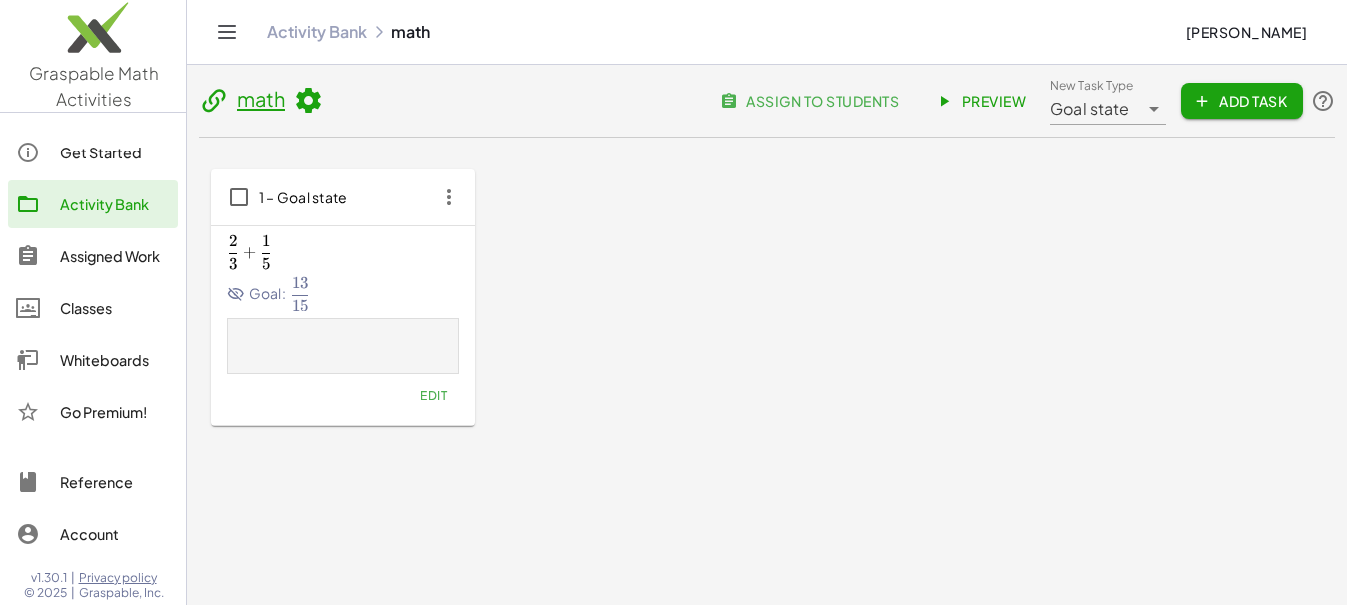
click at [409, 241] on span "2 3 + 1 5 \frac{2}{3}+\frac{1}{5} 3 2 ​ + 5 1 ​" at bounding box center [342, 252] width 231 height 34
click at [449, 195] on icon "button" at bounding box center [449, 198] width 36 height 36
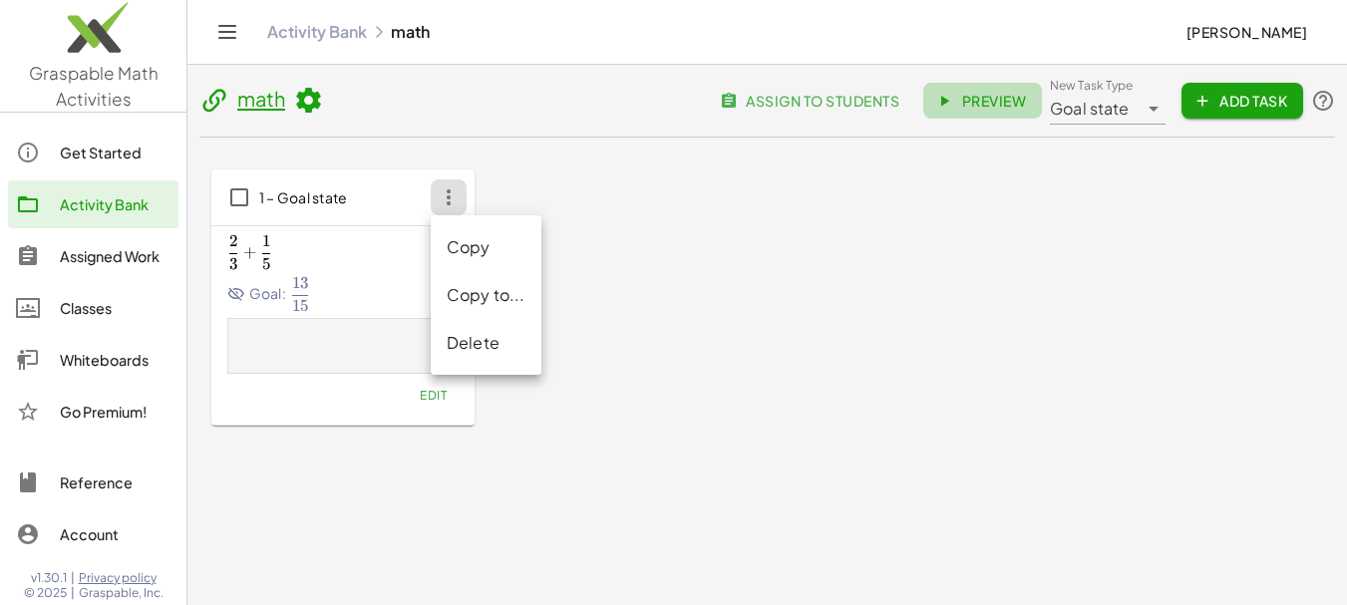
click at [963, 103] on span "Preview" at bounding box center [983, 101] width 87 height 18
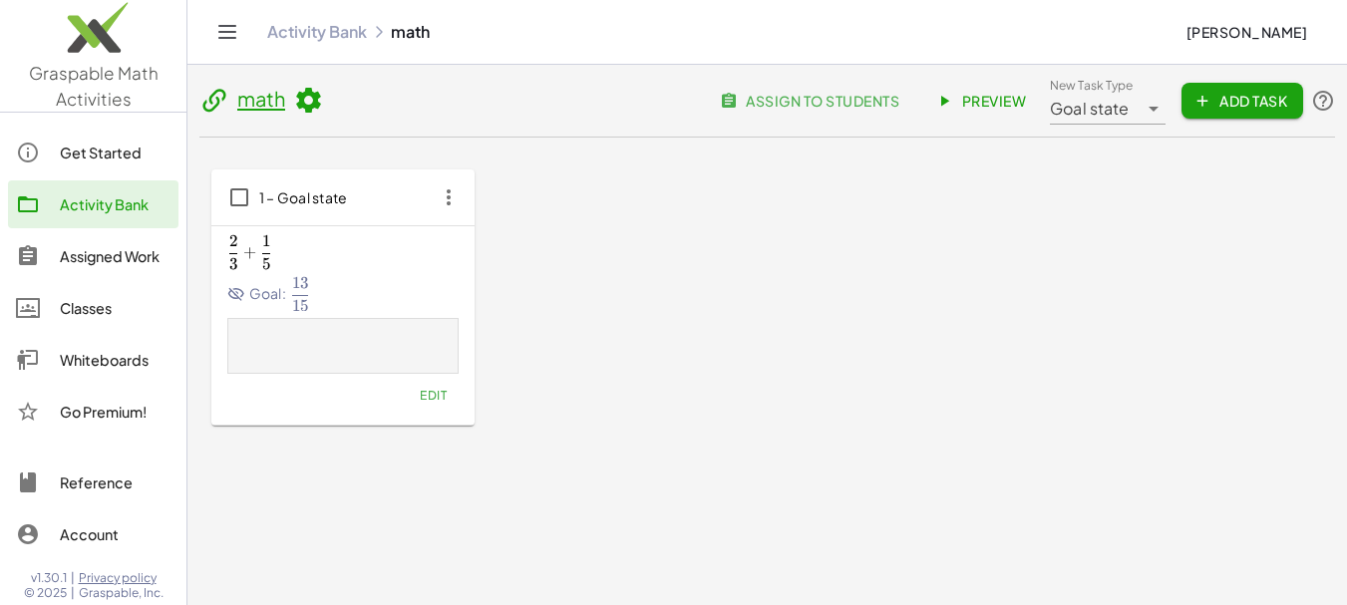
click at [86, 40] on img at bounding box center [93, 32] width 187 height 85
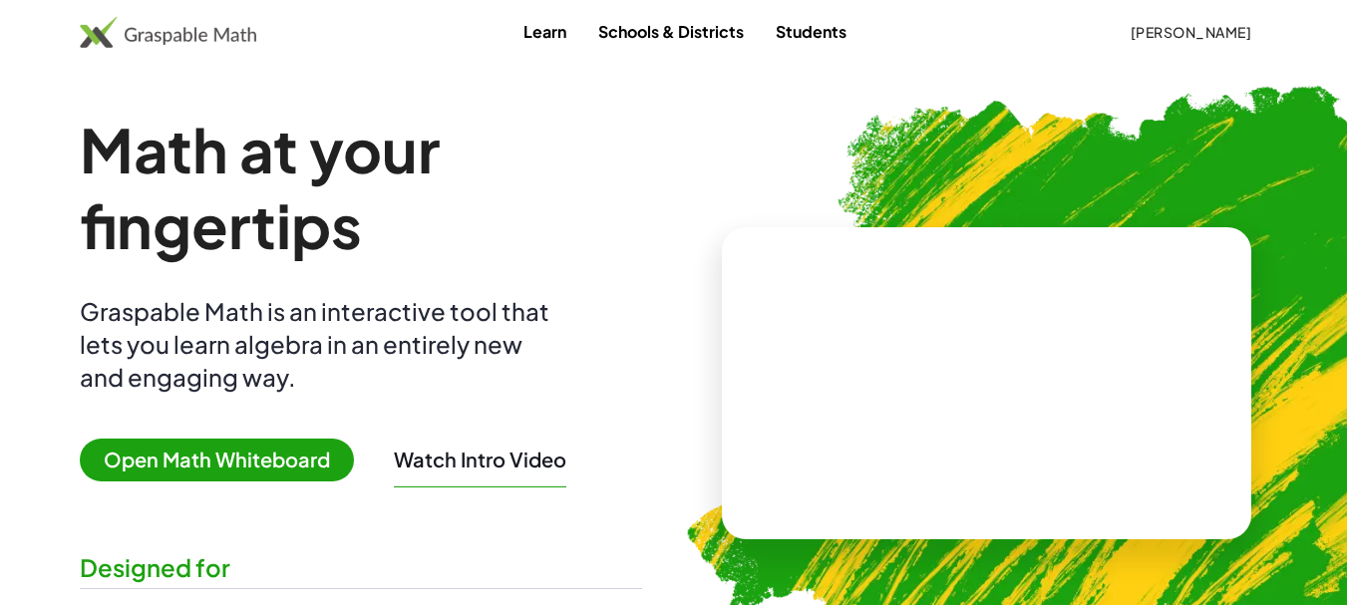
drag, startPoint x: 522, startPoint y: 0, endPoint x: 306, endPoint y: 77, distance: 228.7
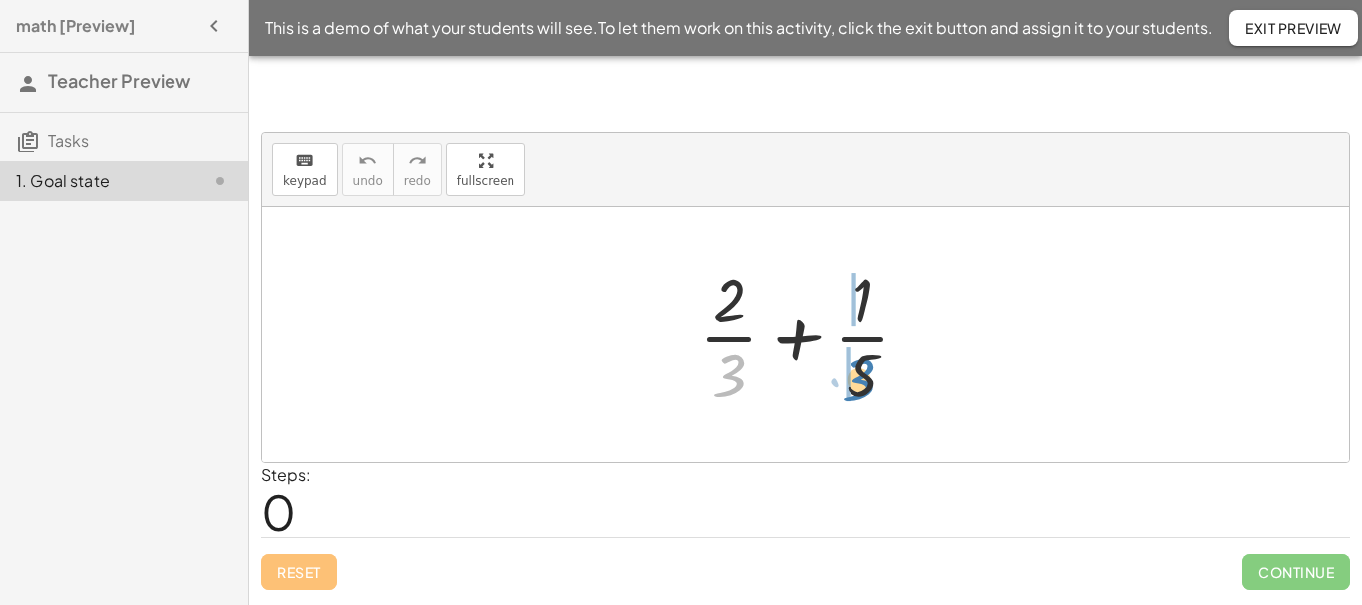
drag, startPoint x: 734, startPoint y: 371, endPoint x: 865, endPoint y: 375, distance: 130.7
click at [865, 375] on div at bounding box center [812, 335] width 247 height 154
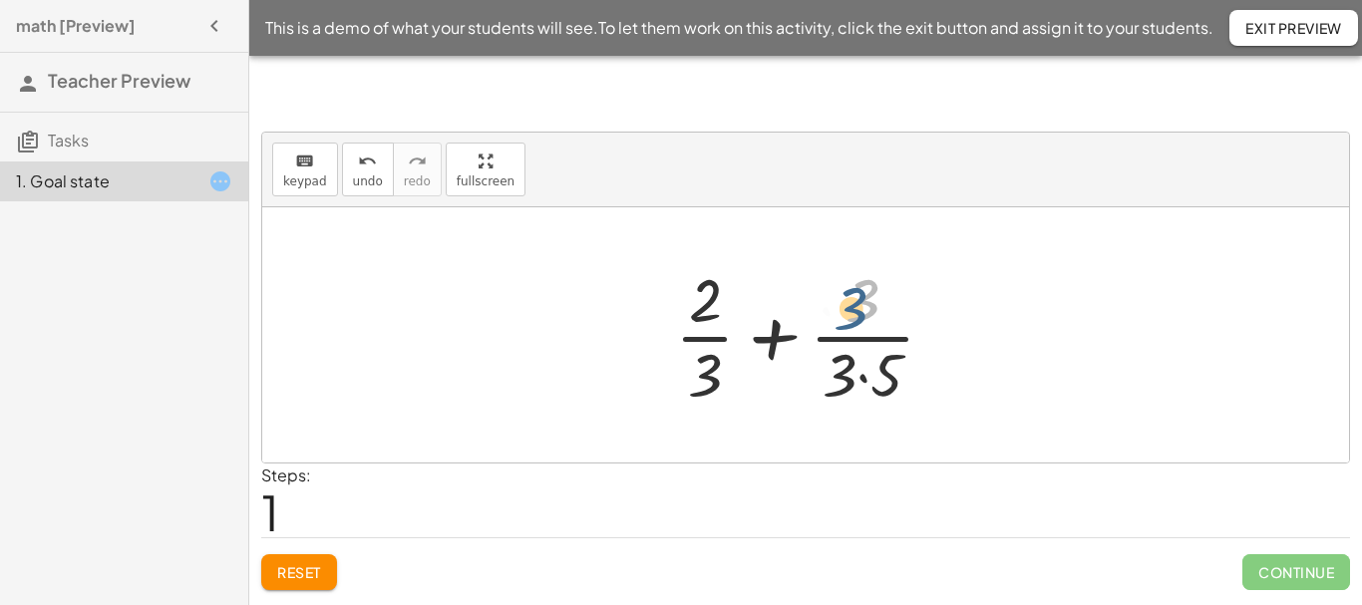
drag, startPoint x: 875, startPoint y: 299, endPoint x: 860, endPoint y: 309, distance: 18.0
click at [860, 309] on div at bounding box center [813, 335] width 296 height 154
drag, startPoint x: 882, startPoint y: 399, endPoint x: 717, endPoint y: 404, distance: 164.6
click at [717, 404] on div at bounding box center [813, 335] width 296 height 154
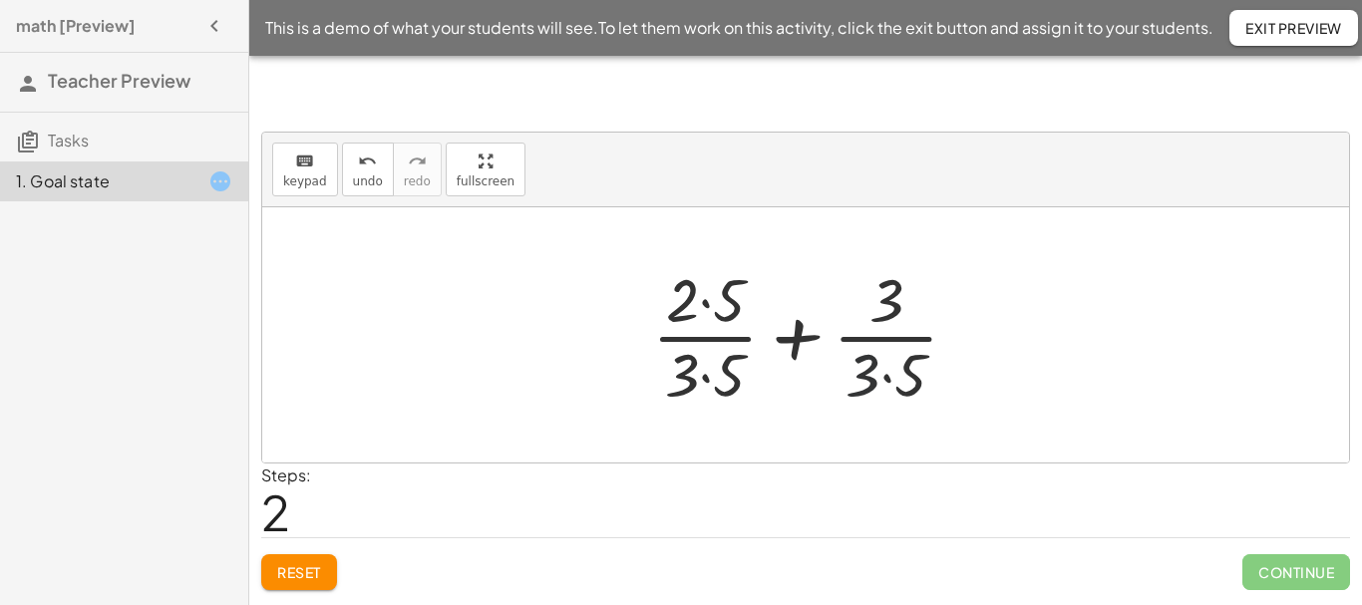
click at [873, 374] on div at bounding box center [813, 335] width 342 height 154
drag, startPoint x: 672, startPoint y: 378, endPoint x: 708, endPoint y: 387, distance: 37.0
click at [708, 387] on div at bounding box center [813, 335] width 342 height 154
drag, startPoint x: 876, startPoint y: 384, endPoint x: 910, endPoint y: 392, distance: 34.8
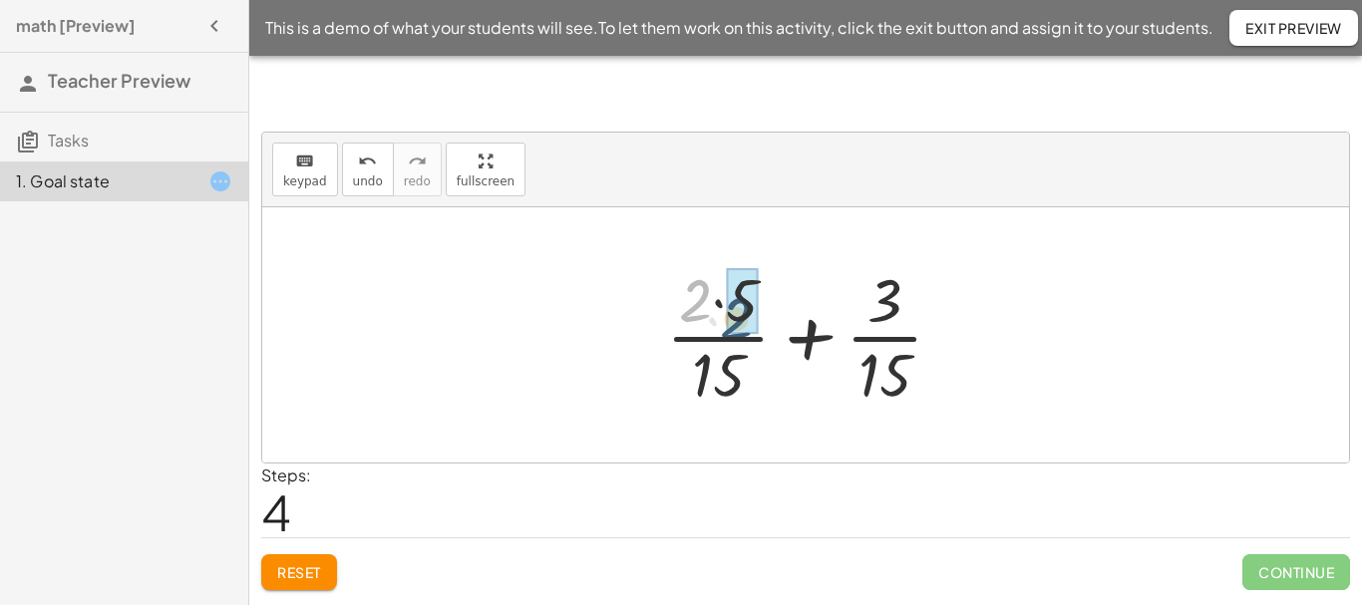
drag, startPoint x: 696, startPoint y: 288, endPoint x: 744, endPoint y: 300, distance: 49.3
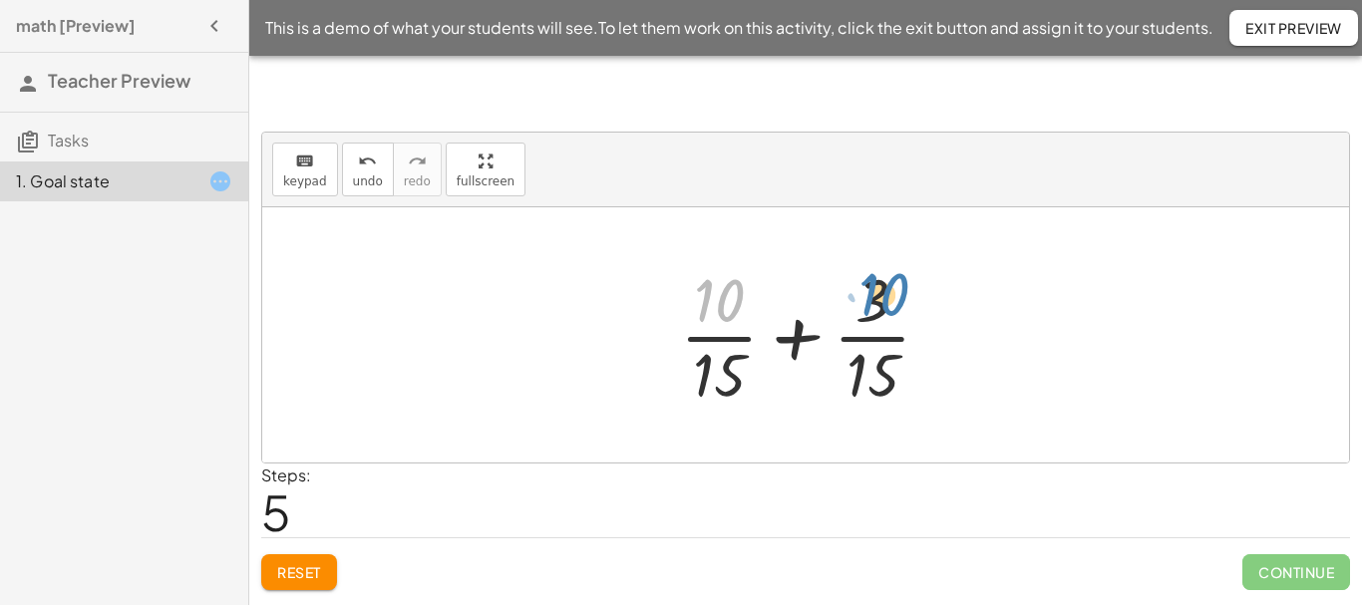
drag, startPoint x: 721, startPoint y: 303, endPoint x: 886, endPoint y: 297, distance: 164.7
click at [886, 297] on div at bounding box center [813, 335] width 287 height 154
click at [792, 347] on div at bounding box center [813, 335] width 287 height 154
